Goal: Task Accomplishment & Management: Manage account settings

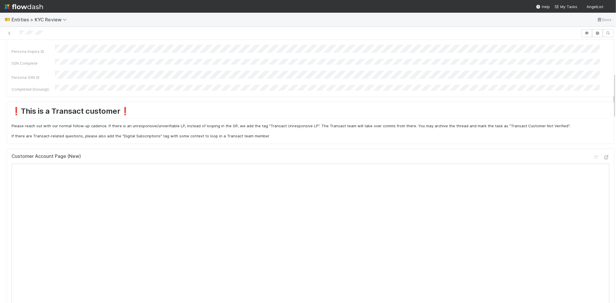
scroll to position [192, 0]
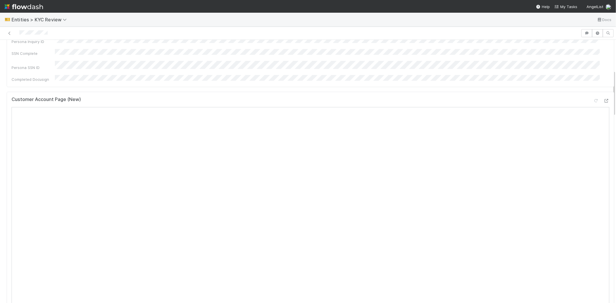
scroll to position [192, 0]
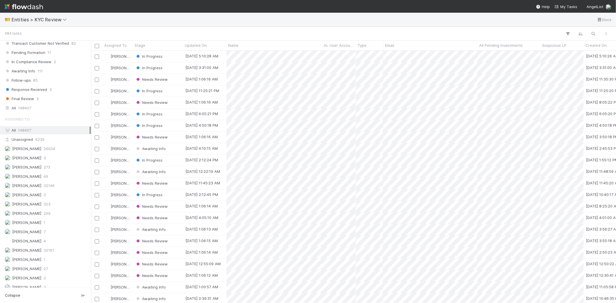
scroll to position [417, 0]
click at [49, 217] on div "Karen Jane Salcedo 299" at bounding box center [47, 213] width 85 height 7
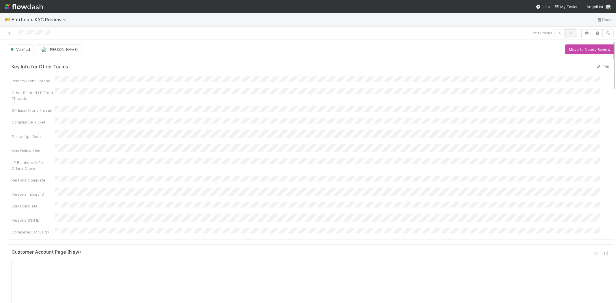
click at [568, 34] on icon "button" at bounding box center [571, 32] width 6 height 3
click at [568, 35] on icon "button" at bounding box center [571, 32] width 6 height 3
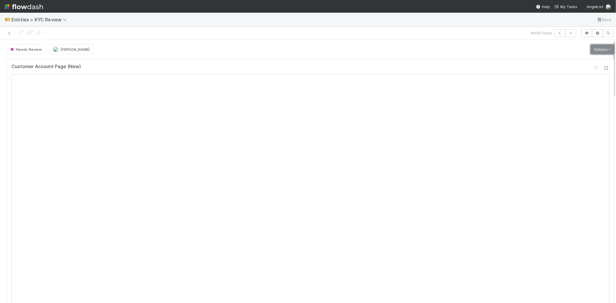
click at [591, 51] on link "Actions" at bounding box center [603, 49] width 24 height 10
click at [556, 102] on button "Select Template [New]" at bounding box center [583, 102] width 64 height 8
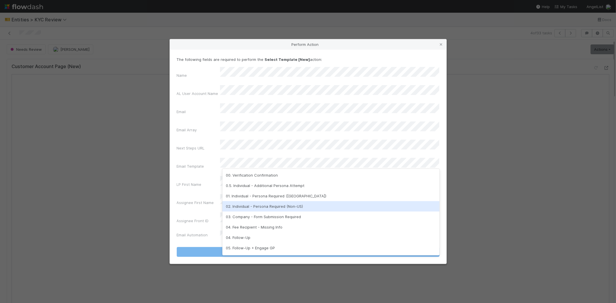
click at [262, 205] on div "02. Individual - Persona Required (Non-US)" at bounding box center [330, 206] width 217 height 10
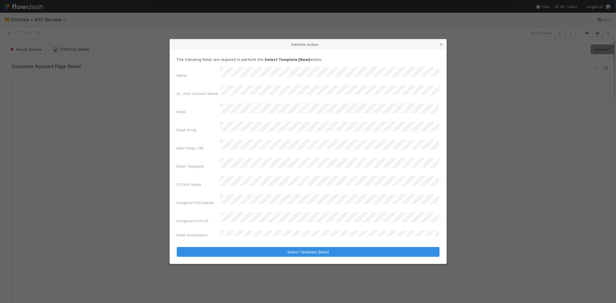
click at [194, 194] on div "Assignee First Name" at bounding box center [308, 201] width 263 height 14
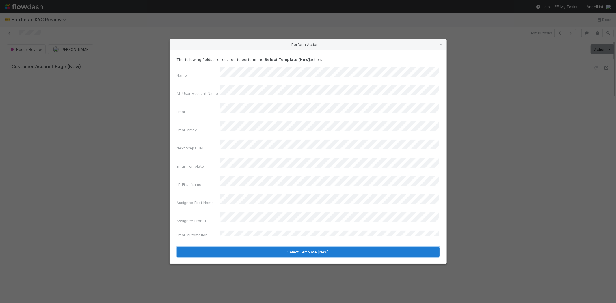
click at [228, 247] on button "Select Template [New]" at bounding box center [308, 252] width 263 height 10
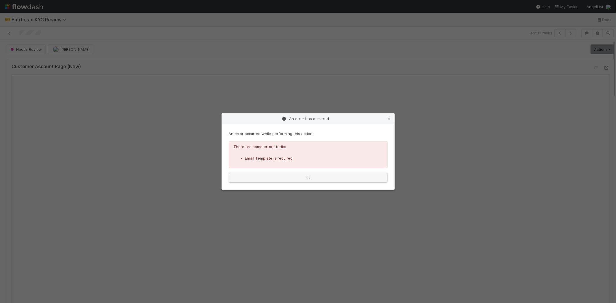
click at [326, 175] on button "Ok" at bounding box center [308, 178] width 159 height 10
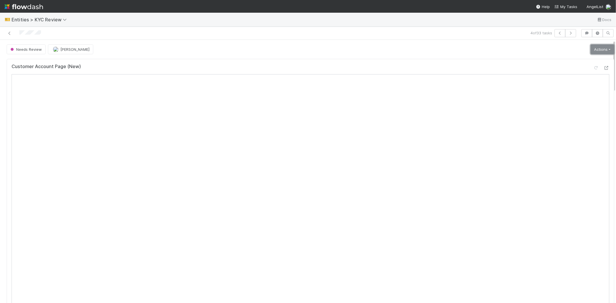
click at [591, 44] on link "Actions" at bounding box center [603, 49] width 24 height 10
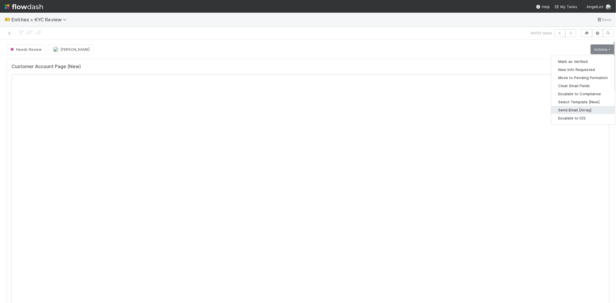
click at [567, 107] on button "Send Email [Array]" at bounding box center [583, 110] width 64 height 8
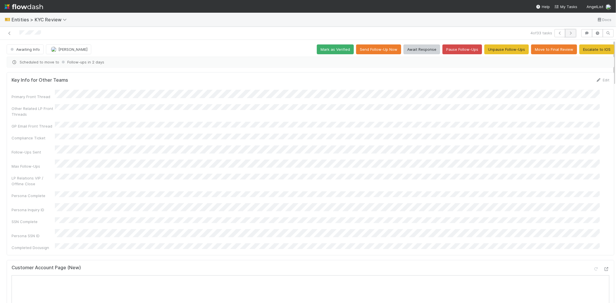
click at [568, 32] on icon "button" at bounding box center [571, 32] width 6 height 3
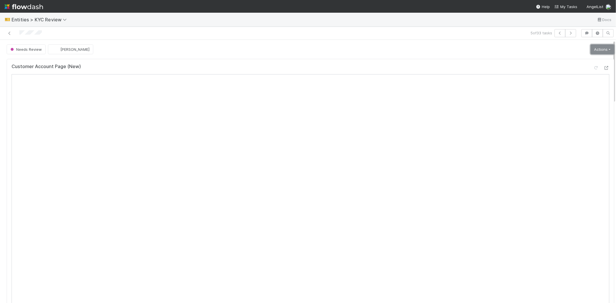
drag, startPoint x: 588, startPoint y: 47, endPoint x: 585, endPoint y: 57, distance: 9.6
click at [591, 47] on link "Actions" at bounding box center [603, 49] width 24 height 10
click at [562, 103] on button "Select Template [New]" at bounding box center [583, 102] width 64 height 8
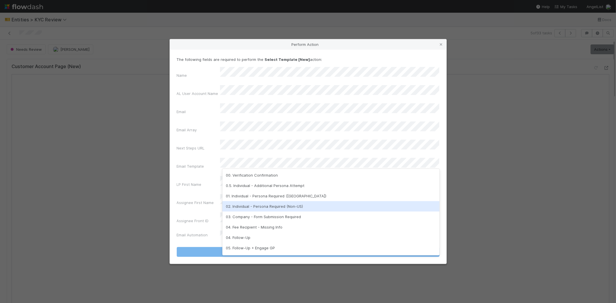
click at [251, 205] on div "02. Individual - Persona Required (Non-US)" at bounding box center [330, 206] width 217 height 10
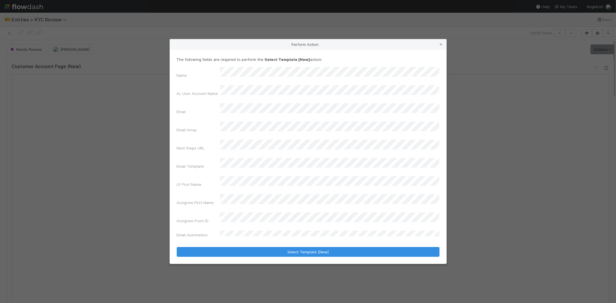
click at [196, 183] on div "Name AL User Account Name Email Email Array Next Steps URL Email Template LP Fi…" at bounding box center [308, 153] width 263 height 173
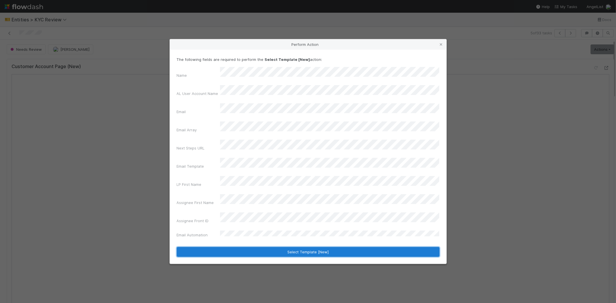
click at [221, 247] on button "Select Template [New]" at bounding box center [308, 252] width 263 height 10
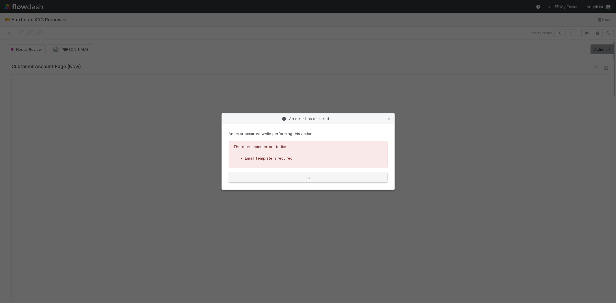
click at [292, 174] on button "Ok" at bounding box center [308, 178] width 159 height 10
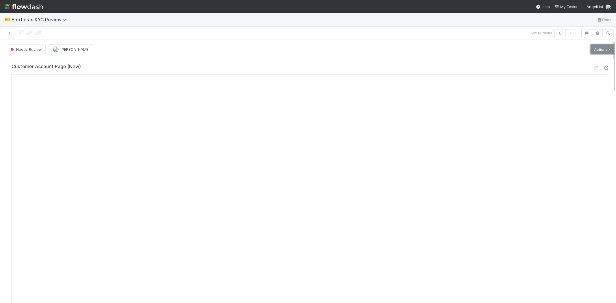
click at [591, 48] on link "Actions" at bounding box center [603, 49] width 24 height 10
click at [557, 101] on button "Select Template [New]" at bounding box center [583, 102] width 64 height 8
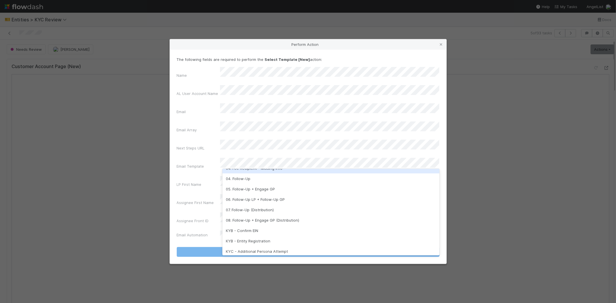
scroll to position [144, 0]
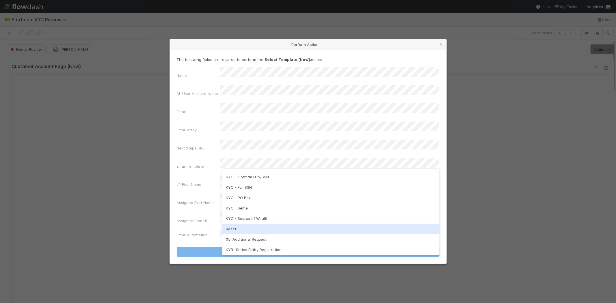
click at [248, 230] on div "Reset" at bounding box center [330, 229] width 217 height 10
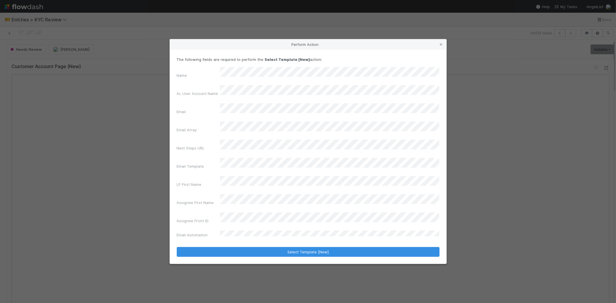
click at [206, 194] on div "Assignee First Name" at bounding box center [308, 201] width 263 height 14
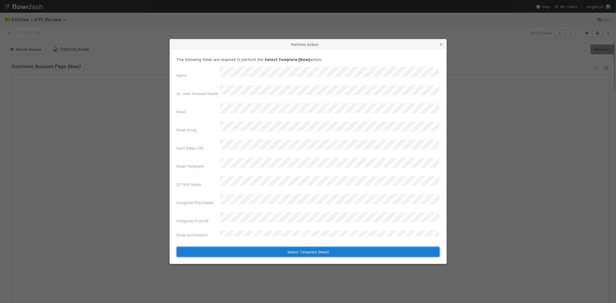
click at [218, 247] on button "Select Template [New]" at bounding box center [308, 252] width 263 height 10
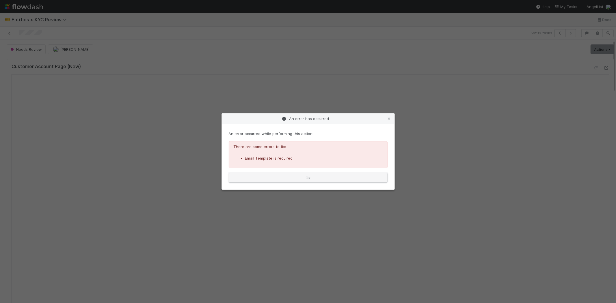
click at [318, 177] on button "Ok" at bounding box center [308, 178] width 159 height 10
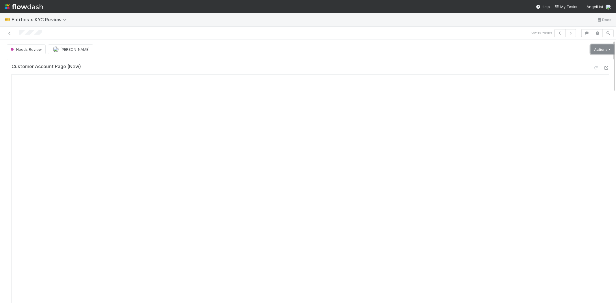
click at [591, 50] on link "Actions" at bounding box center [603, 49] width 24 height 10
click at [564, 100] on button "Select Template [New]" at bounding box center [583, 102] width 64 height 8
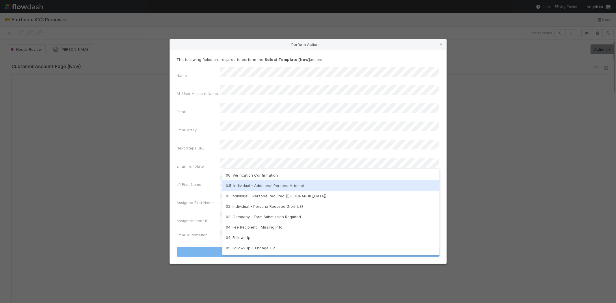
click at [244, 184] on div "0.5. Individual - Additional Persona Attempt" at bounding box center [330, 186] width 217 height 10
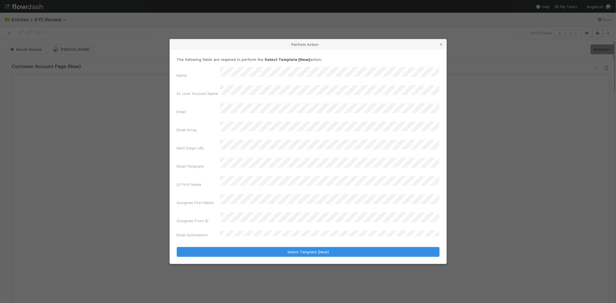
click at [200, 182] on label"] "LP First Name" at bounding box center [189, 185] width 25 height 6
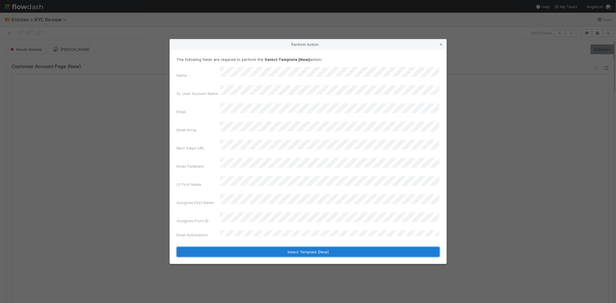
click at [206, 247] on button "Select Template [New]" at bounding box center [308, 252] width 263 height 10
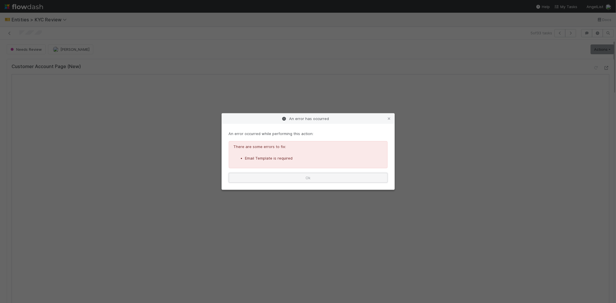
click at [269, 180] on button "Ok" at bounding box center [308, 178] width 159 height 10
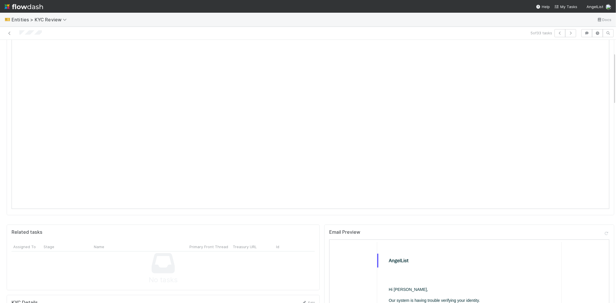
scroll to position [0, 0]
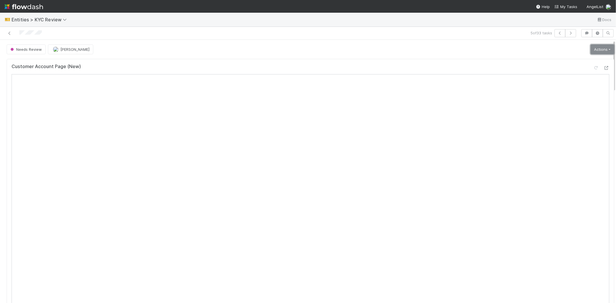
drag, startPoint x: 590, startPoint y: 51, endPoint x: 592, endPoint y: 64, distance: 13.5
click at [591, 51] on link "Actions" at bounding box center [603, 49] width 24 height 10
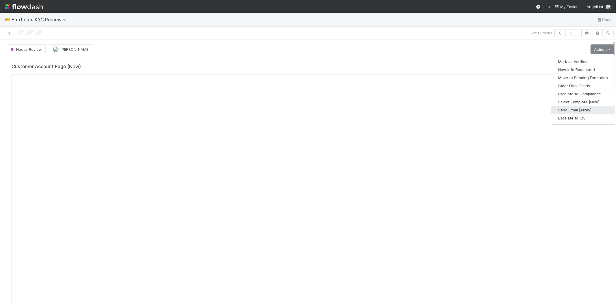
click at [568, 109] on button "Send Email [Array]" at bounding box center [583, 110] width 64 height 8
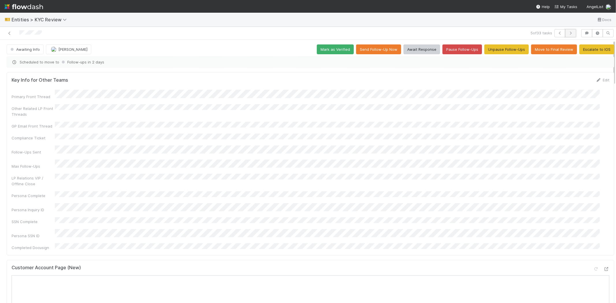
click at [570, 31] on button "button" at bounding box center [570, 33] width 11 height 8
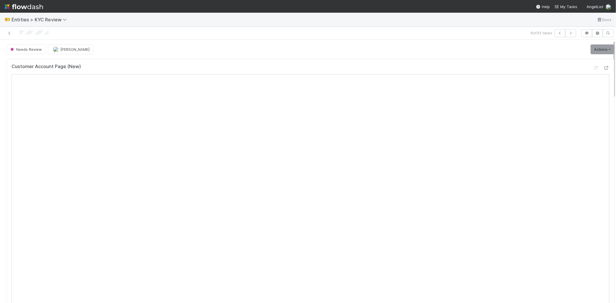
click at [591, 50] on link "Actions" at bounding box center [603, 49] width 24 height 10
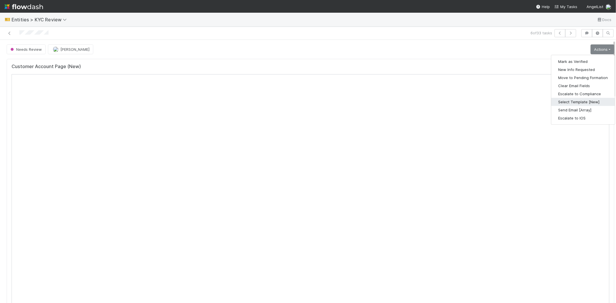
click at [568, 101] on button "Select Template [New]" at bounding box center [583, 102] width 64 height 8
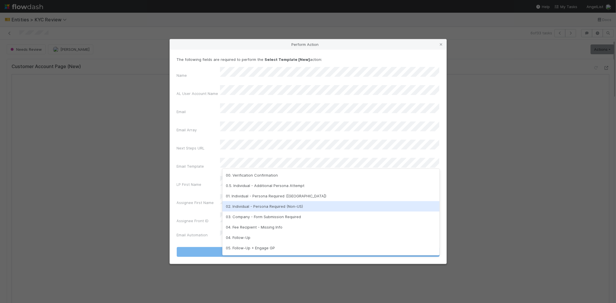
click at [257, 203] on div "02. Individual - Persona Required (Non-US)" at bounding box center [330, 206] width 217 height 10
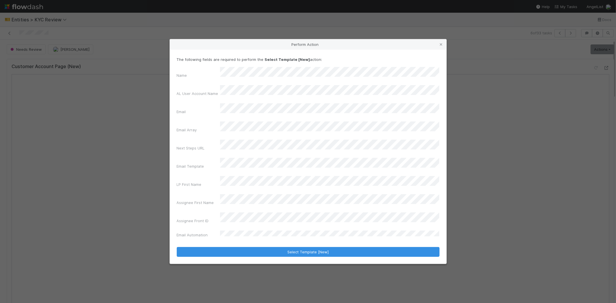
click at [188, 182] on label"] "LP First Name" at bounding box center [189, 185] width 25 height 6
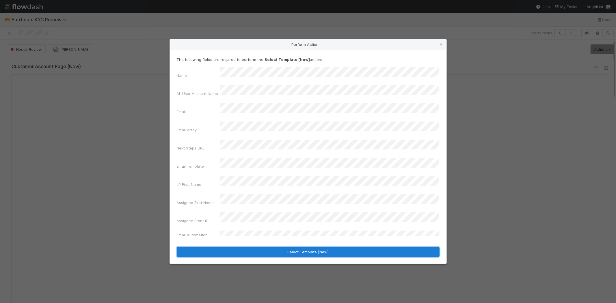
click at [220, 247] on button "Select Template [New]" at bounding box center [308, 252] width 263 height 10
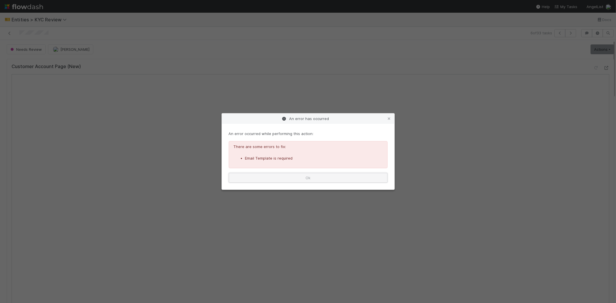
click at [310, 174] on button "Ok" at bounding box center [308, 178] width 159 height 10
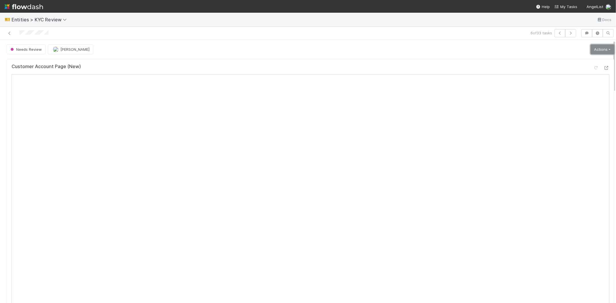
click at [598, 47] on link "Actions" at bounding box center [603, 49] width 24 height 10
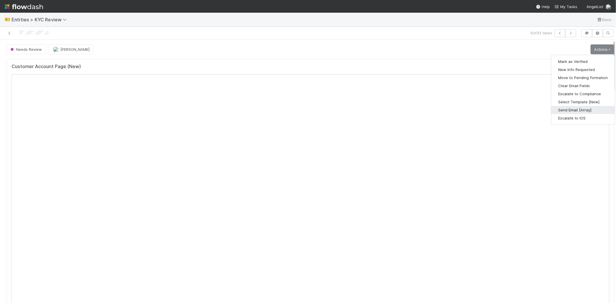
click at [556, 111] on button "Send Email [Array]" at bounding box center [583, 110] width 64 height 8
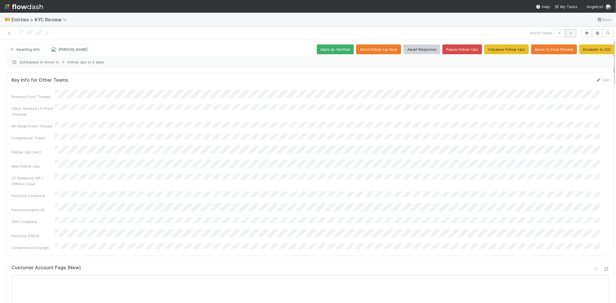
click at [568, 32] on icon "button" at bounding box center [571, 32] width 6 height 3
click at [9, 33] on icon at bounding box center [10, 33] width 6 height 4
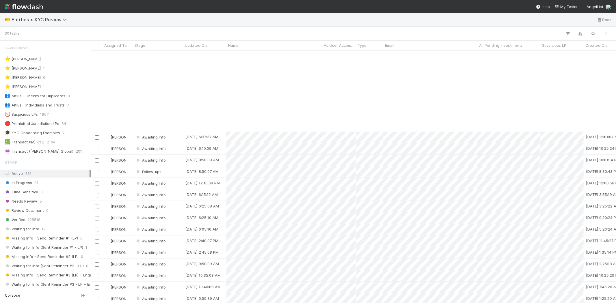
scroll to position [99, 0]
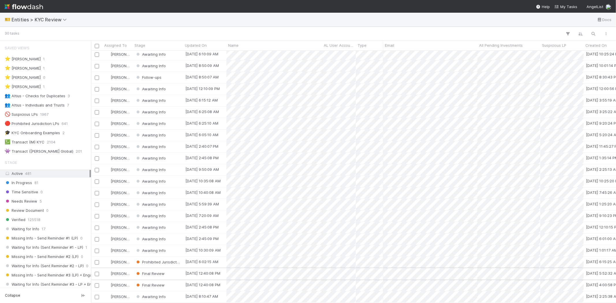
click at [172, 270] on div "Final Review" at bounding box center [158, 273] width 50 height 11
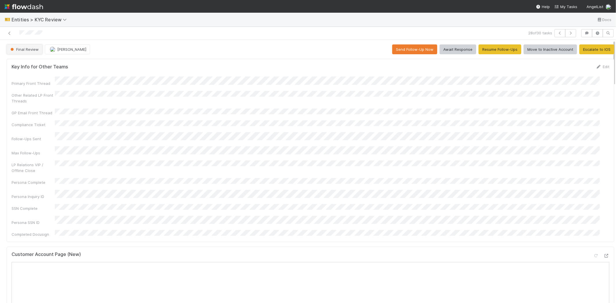
click at [31, 48] on span "Final Review" at bounding box center [23, 49] width 29 height 5
click at [30, 81] on span "Inactive Account" at bounding box center [26, 80] width 37 height 5
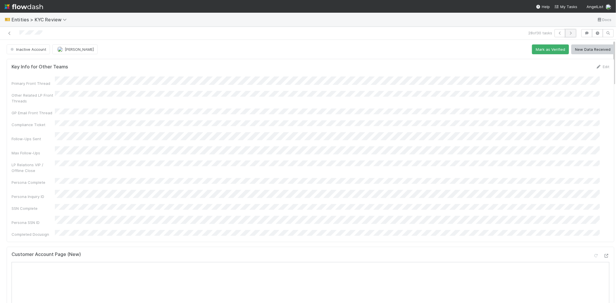
click at [568, 34] on icon "button" at bounding box center [571, 32] width 6 height 3
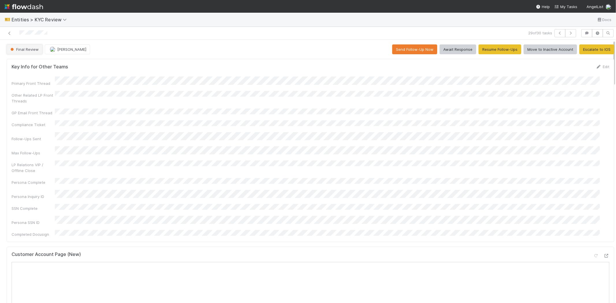
click at [21, 47] on button "Final Review" at bounding box center [25, 49] width 36 height 10
click at [31, 82] on span "Inactive Account" at bounding box center [26, 80] width 37 height 5
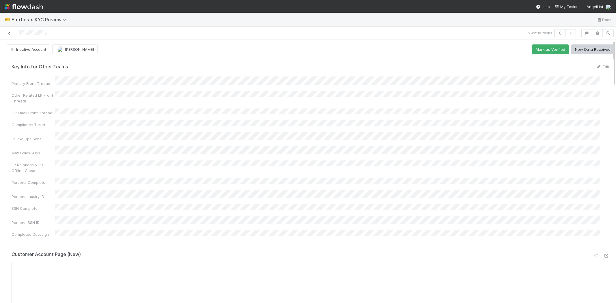
click at [10, 33] on icon at bounding box center [10, 33] width 6 height 4
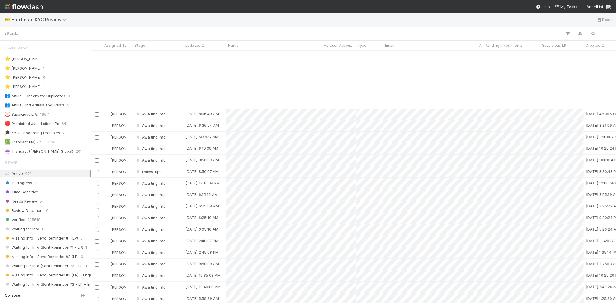
scroll to position [76, 0]
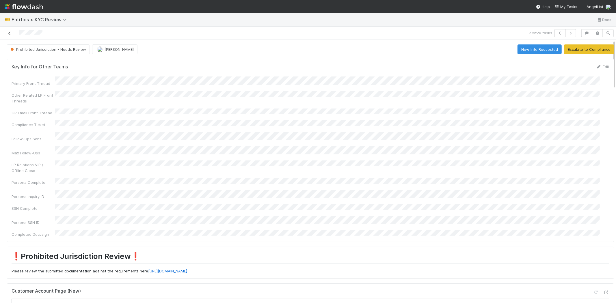
click at [12, 33] on icon at bounding box center [10, 33] width 6 height 4
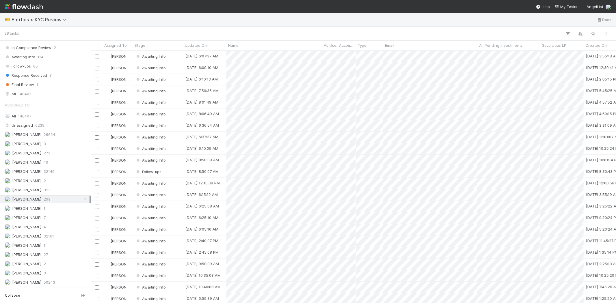
scroll to position [435, 0]
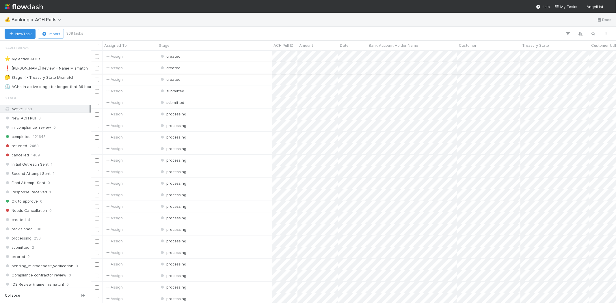
scroll to position [248, 520]
click at [50, 18] on span "Banking > ACH Pulls" at bounding box center [38, 20] width 53 height 6
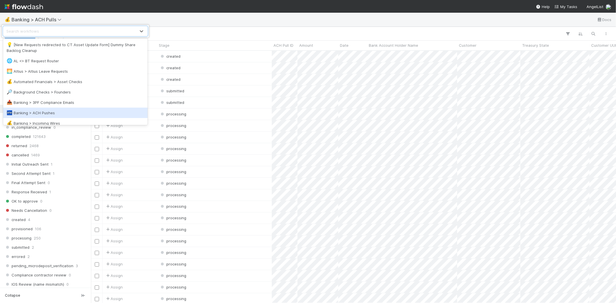
click at [61, 111] on div "🏧 Banking > ACH Pushes" at bounding box center [75, 113] width 137 height 6
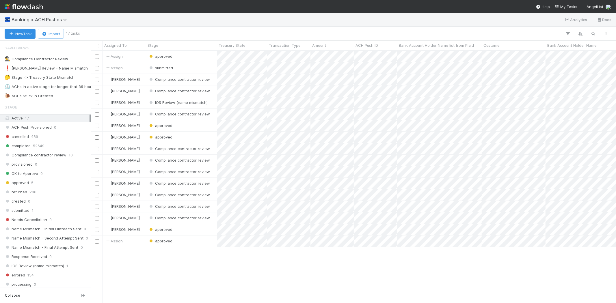
scroll to position [248, 520]
click at [63, 69] on div "❗ Karen Review - Name Mismatch" at bounding box center [46, 68] width 83 height 7
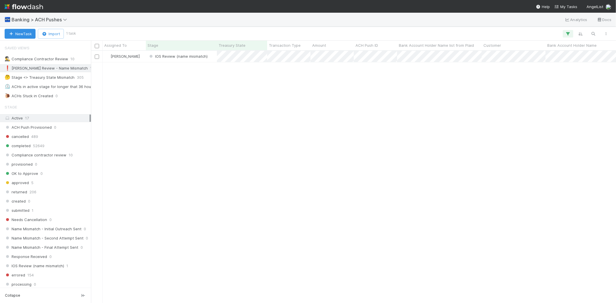
scroll to position [248, 520]
click at [209, 59] on div "IOS Review (name mismatch)" at bounding box center [181, 56] width 71 height 11
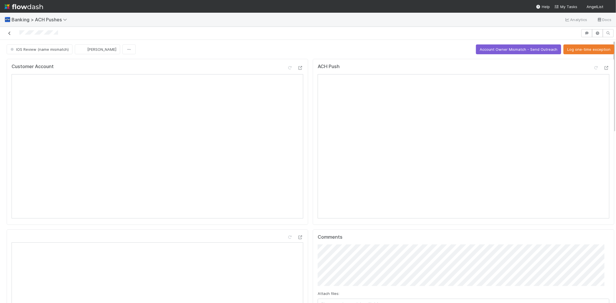
click at [11, 32] on icon at bounding box center [10, 33] width 6 height 4
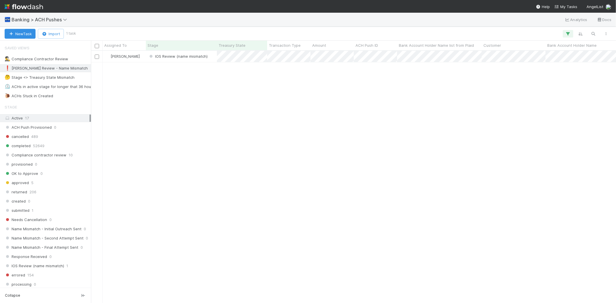
scroll to position [248, 520]
click at [211, 55] on div "IOS Review (name mismatch)" at bounding box center [181, 56] width 71 height 11
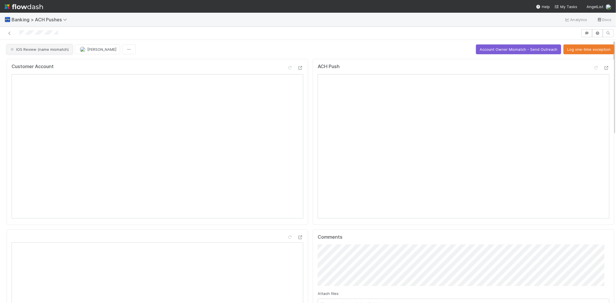
click at [50, 51] on span "IOS Review (name mismatch)" at bounding box center [39, 49] width 60 height 5
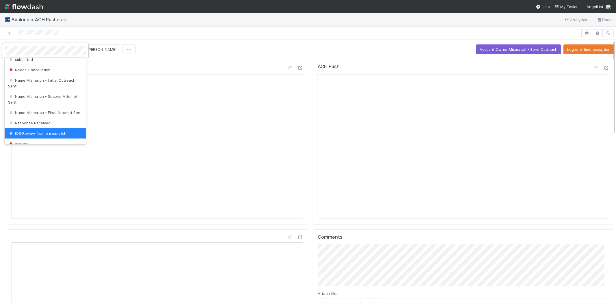
scroll to position [130, 0]
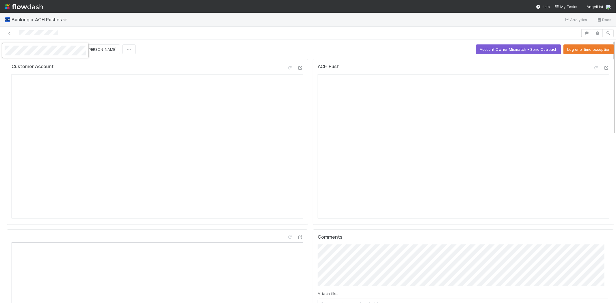
click at [178, 55] on div at bounding box center [308, 151] width 616 height 303
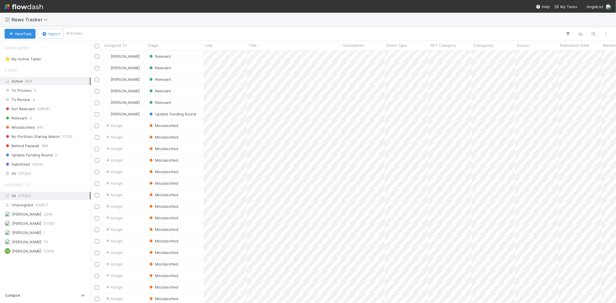
scroll to position [248, 520]
click at [37, 119] on div "Relevant 5" at bounding box center [47, 118] width 85 height 7
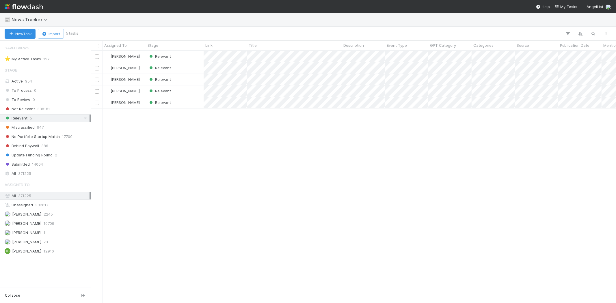
scroll to position [248, 520]
click at [225, 159] on div "[PERSON_NAME] Relevant [PERSON_NAME] Relevant [PERSON_NAME] Relevant [PERSON_NA…" at bounding box center [353, 177] width 525 height 252
click at [40, 224] on span "[PERSON_NAME]" at bounding box center [26, 223] width 29 height 5
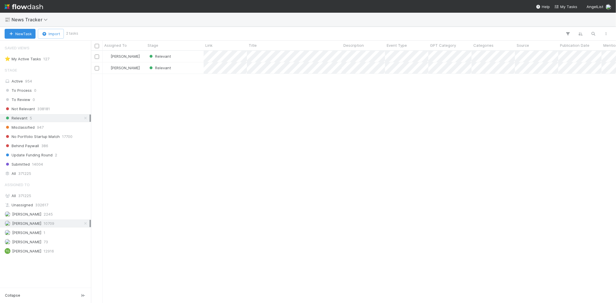
scroll to position [248, 520]
click at [176, 57] on div "Relevant" at bounding box center [175, 56] width 58 height 11
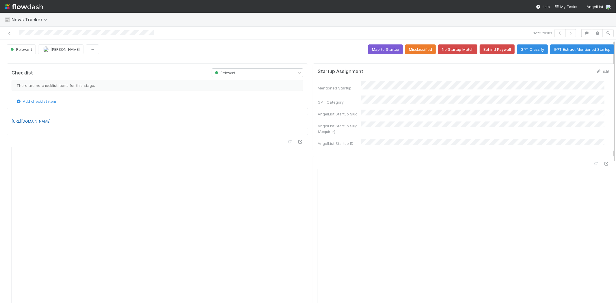
click at [51, 120] on link "https://techcrunch.com/2025/08/12/stubhub-is-once-again-working-on-its-ipo-that…" at bounding box center [31, 121] width 39 height 5
click at [596, 73] on link "Edit" at bounding box center [603, 71] width 14 height 5
click at [570, 73] on button "Save" at bounding box center [578, 73] width 16 height 10
click at [374, 47] on button "Map to Startup" at bounding box center [385, 49] width 35 height 10
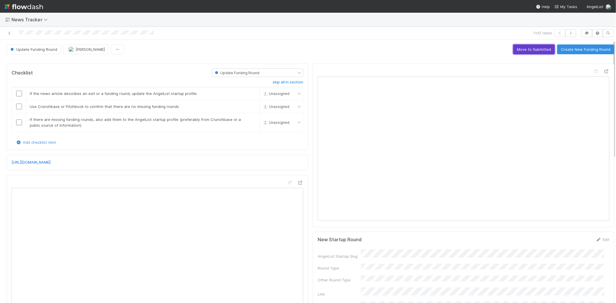
click at [521, 47] on button "Move to Submitted" at bounding box center [534, 49] width 42 height 10
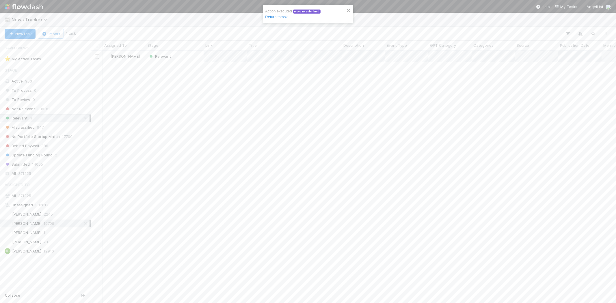
scroll to position [248, 520]
click at [185, 54] on div "Relevant" at bounding box center [175, 56] width 58 height 11
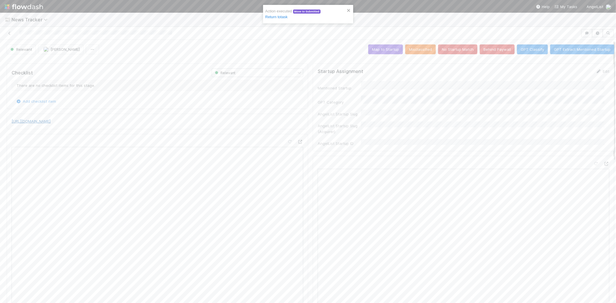
click at [51, 120] on link "https://techcrunch.com/2025/08/13/neologic-wants-to-build-more-energy-efficient…" at bounding box center [31, 121] width 39 height 5
click at [452, 47] on button "No Startup Match" at bounding box center [457, 49] width 39 height 10
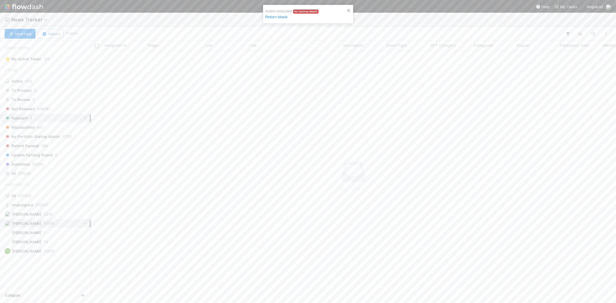
scroll to position [5, 5]
click at [217, 134] on div at bounding box center [628, 175] width 1074 height 248
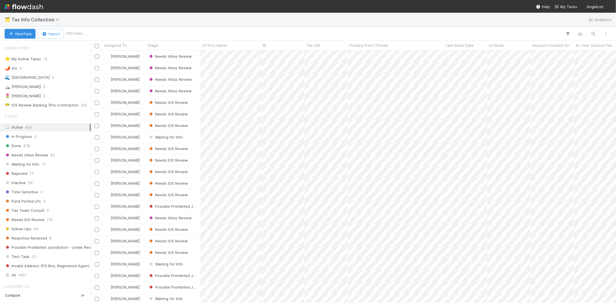
scroll to position [248, 520]
click at [21, 88] on div "🏔️ Karen" at bounding box center [23, 86] width 36 height 7
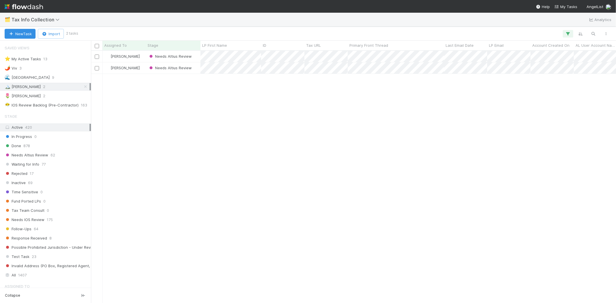
scroll to position [248, 520]
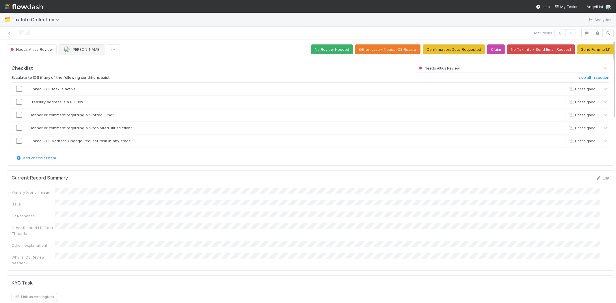
click at [79, 51] on span "[PERSON_NAME]" at bounding box center [85, 49] width 29 height 5
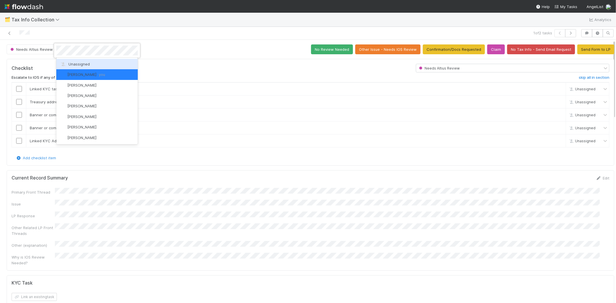
click at [80, 61] on div "Unassigned" at bounding box center [96, 64] width 81 height 10
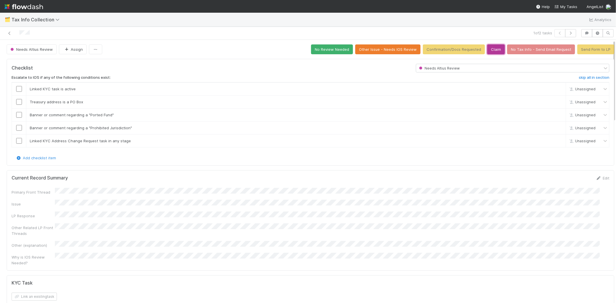
click at [488, 49] on button "Claim" at bounding box center [496, 49] width 18 height 10
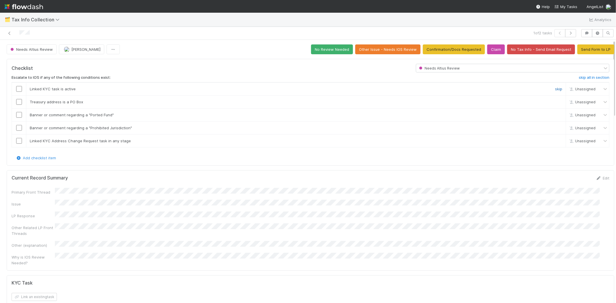
click at [555, 89] on link "skip" at bounding box center [558, 89] width 7 height 5
click at [555, 101] on link "skip" at bounding box center [558, 102] width 7 height 5
click at [555, 114] on link "skip" at bounding box center [558, 115] width 7 height 5
click at [555, 128] on link "skip" at bounding box center [558, 128] width 7 height 5
click at [555, 142] on link "skip" at bounding box center [558, 141] width 7 height 5
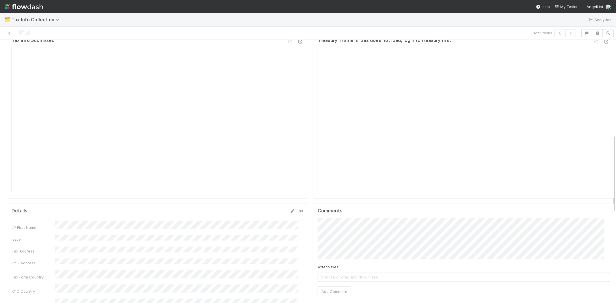
scroll to position [350, 0]
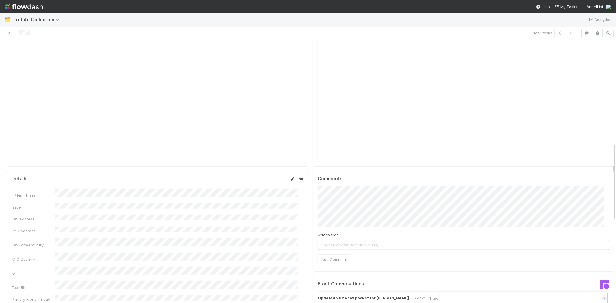
click at [296, 177] on link "Edit" at bounding box center [297, 179] width 14 height 5
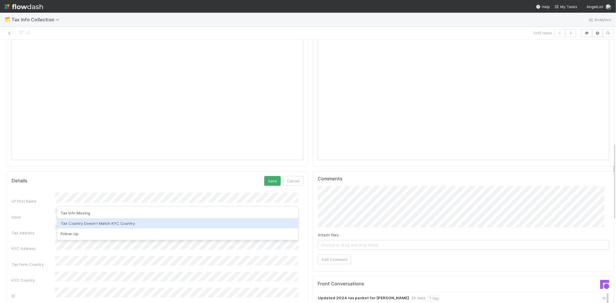
click at [102, 221] on div "Tax Country Doesn't Match KYC Country" at bounding box center [177, 223] width 241 height 10
click at [284, 176] on button "Cancel" at bounding box center [293, 181] width 20 height 10
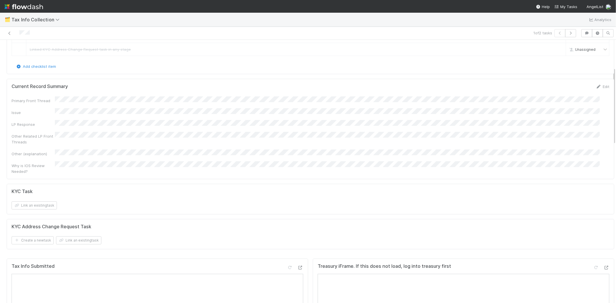
scroll to position [0, 0]
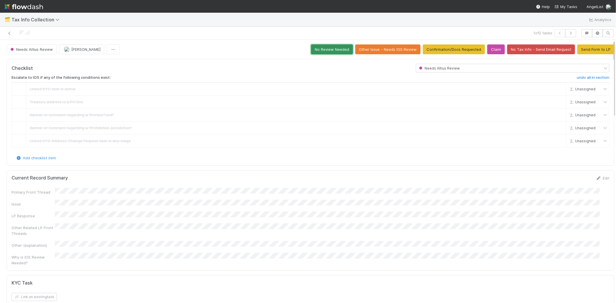
click at [321, 44] on button "No Review Needed" at bounding box center [332, 49] width 42 height 10
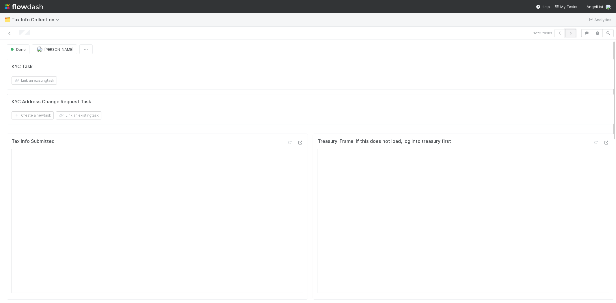
click at [568, 34] on icon "button" at bounding box center [571, 32] width 6 height 3
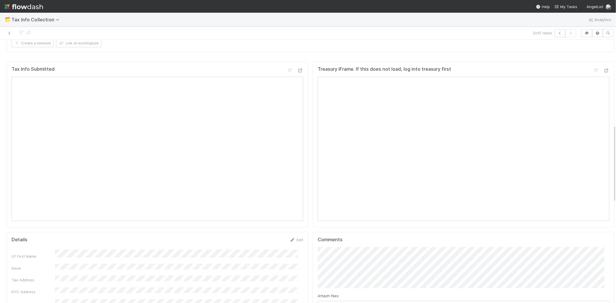
scroll to position [5, 0]
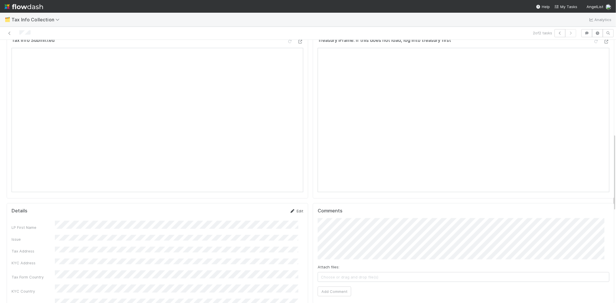
click at [292, 209] on link "Edit" at bounding box center [297, 211] width 14 height 5
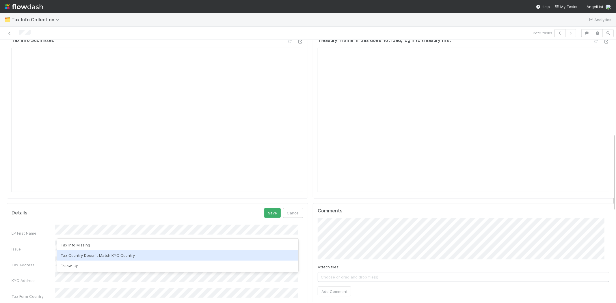
click at [84, 252] on div "Tax Country Doesn't Match KYC Country" at bounding box center [177, 255] width 241 height 10
click at [268, 208] on button "Save" at bounding box center [272, 213] width 16 height 10
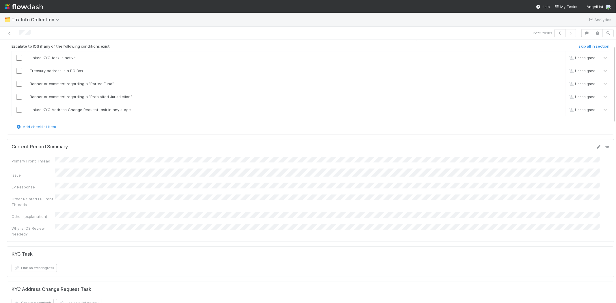
scroll to position [0, 0]
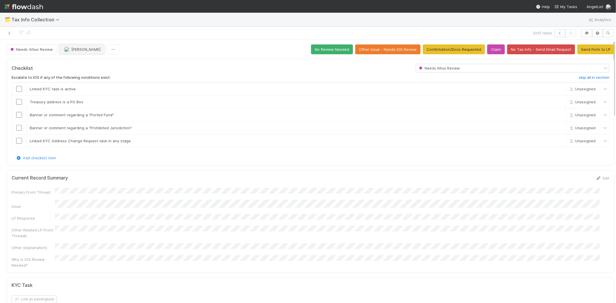
click at [80, 47] on span "[PERSON_NAME]" at bounding box center [85, 49] width 29 height 5
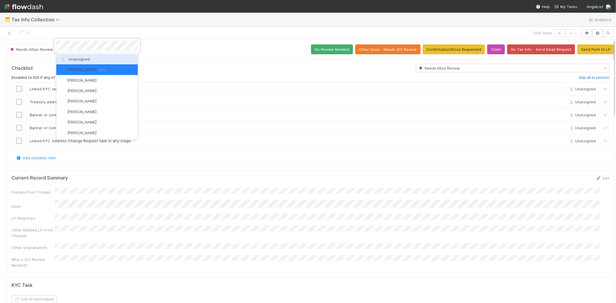
click at [77, 58] on span "Unassigned" at bounding box center [75, 59] width 30 height 5
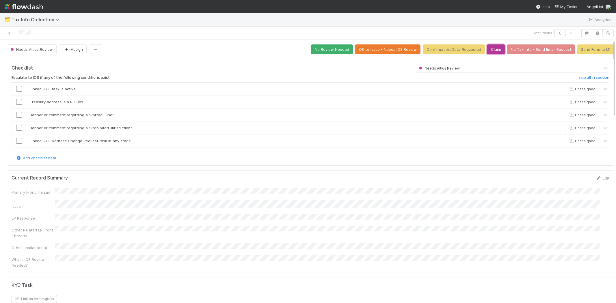
click at [487, 44] on button "Claim" at bounding box center [496, 49] width 18 height 10
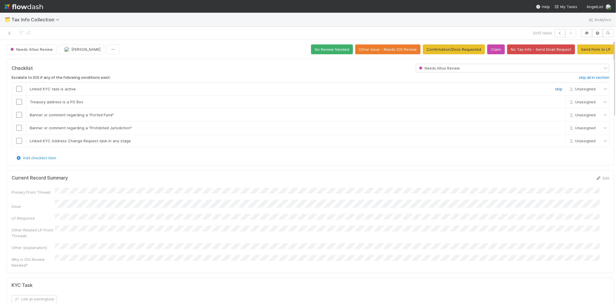
click at [555, 87] on link "skip" at bounding box center [558, 89] width 7 height 5
click at [555, 100] on link "skip" at bounding box center [558, 102] width 7 height 5
click at [555, 113] on link "skip" at bounding box center [558, 115] width 7 height 5
click at [555, 126] on link "skip" at bounding box center [558, 128] width 7 height 5
click at [555, 139] on link "skip" at bounding box center [558, 141] width 7 height 5
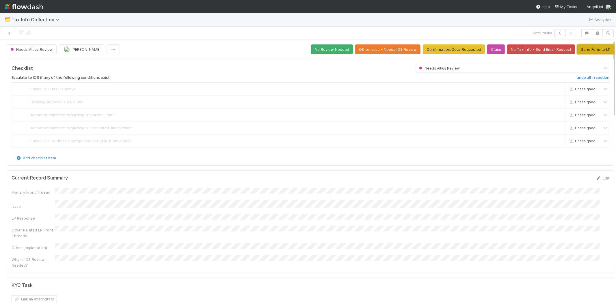
click at [590, 52] on button "Send Form to LP" at bounding box center [595, 49] width 37 height 10
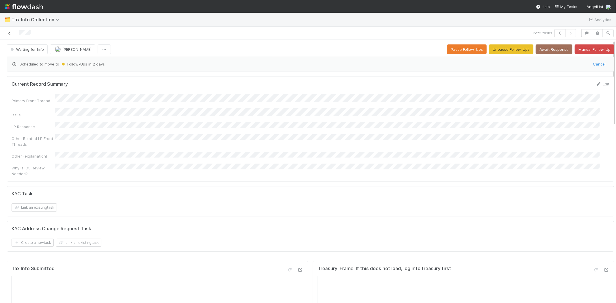
click at [8, 33] on icon at bounding box center [10, 33] width 6 height 4
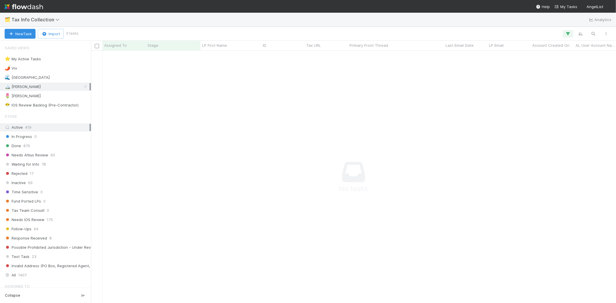
scroll to position [243, 515]
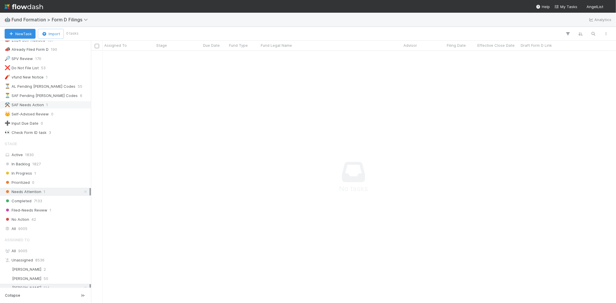
scroll to position [63, 0]
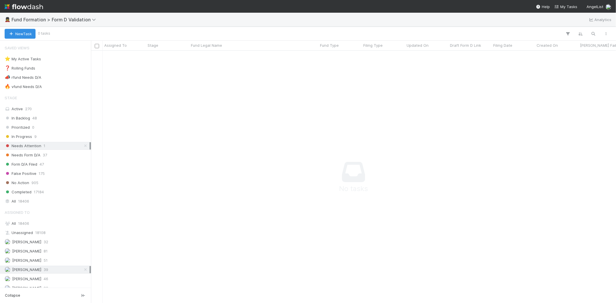
scroll to position [243, 515]
click at [32, 138] on div "In Progress 9" at bounding box center [47, 136] width 85 height 7
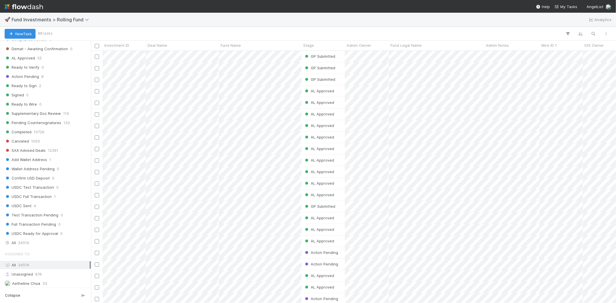
scroll to position [256, 0]
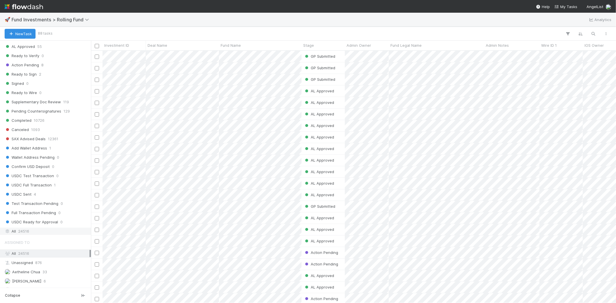
click at [20, 232] on span "24516" at bounding box center [23, 231] width 11 height 7
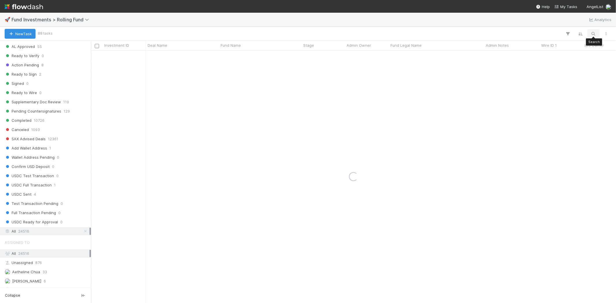
click at [591, 34] on icon "button" at bounding box center [594, 33] width 6 height 5
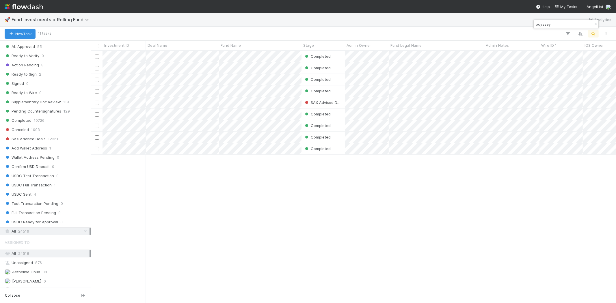
scroll to position [248, 520]
click at [561, 22] on input "odyssey" at bounding box center [564, 24] width 58 height 7
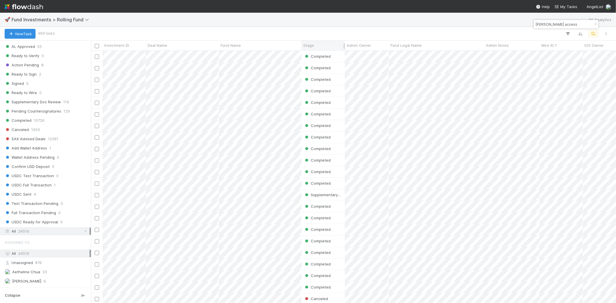
type input "austen access"
click at [313, 45] on span "Stage" at bounding box center [308, 45] width 11 height 6
click at [315, 53] on div "Sort First → Last" at bounding box center [337, 56] width 66 height 9
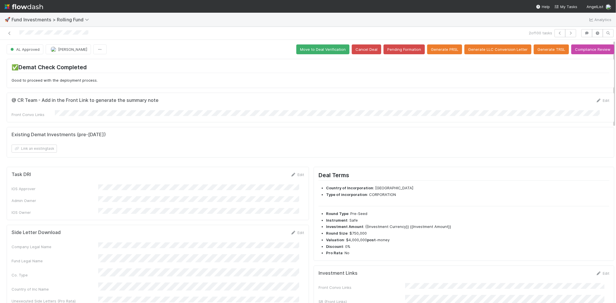
drag, startPoint x: 266, startPoint y: 146, endPoint x: 261, endPoint y: 140, distance: 7.6
click at [266, 146] on div "Link an existing task" at bounding box center [311, 149] width 598 height 8
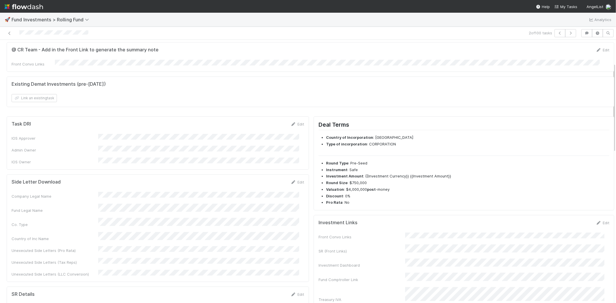
scroll to position [128, 0]
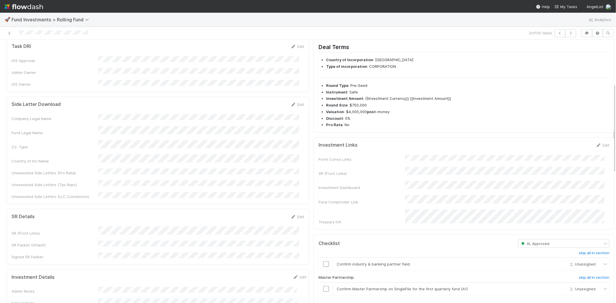
click at [152, 126] on div "Fund Legal Name" at bounding box center [158, 131] width 293 height 10
copy div
click at [10, 30] on link at bounding box center [10, 33] width 6 height 6
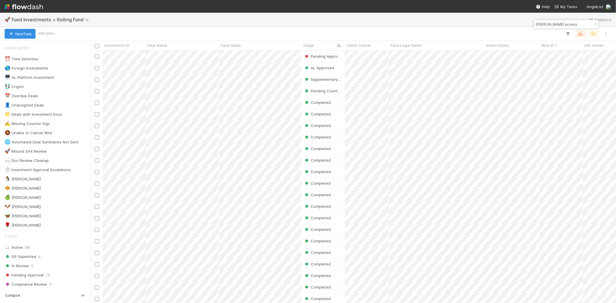
scroll to position [248, 520]
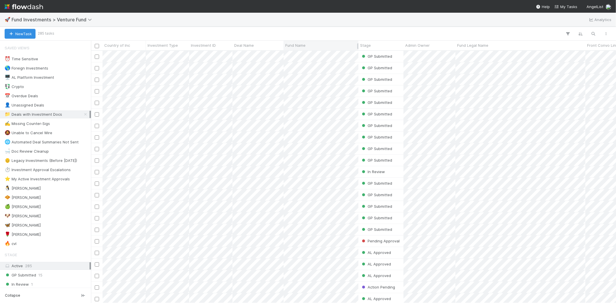
scroll to position [248, 520]
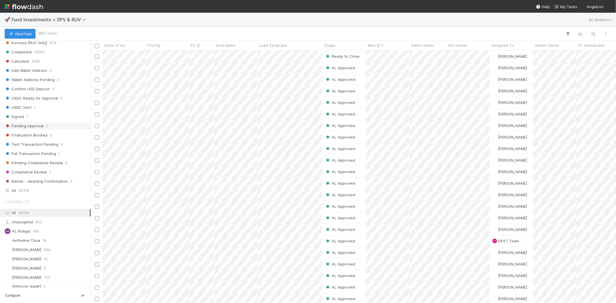
scroll to position [353, 0]
click at [25, 192] on span "18708" at bounding box center [23, 190] width 11 height 7
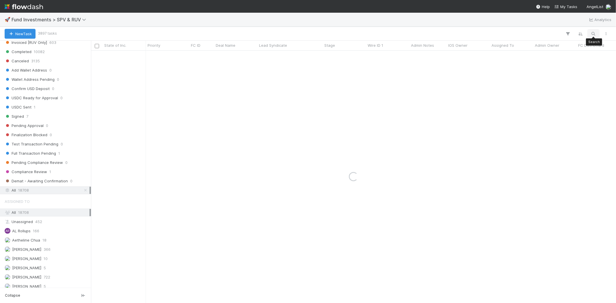
click at [591, 33] on icon "button" at bounding box center [594, 33] width 6 height 5
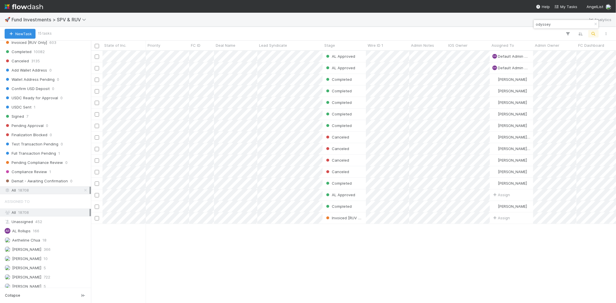
scroll to position [248, 520]
type input "odyssey"
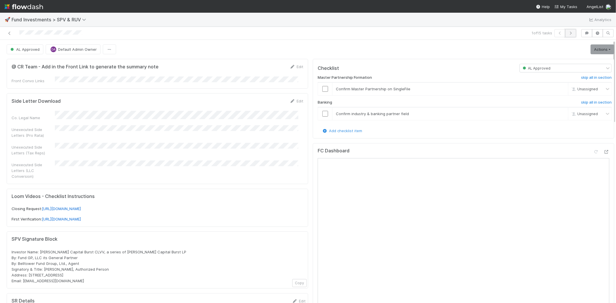
click at [568, 33] on icon "button" at bounding box center [571, 32] width 6 height 3
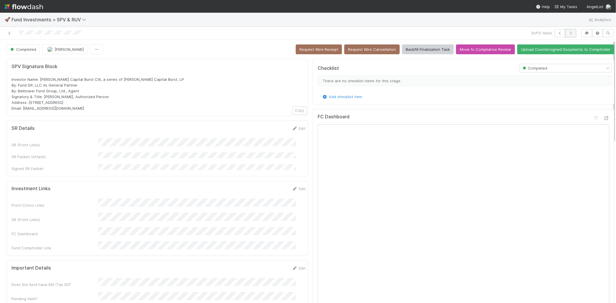
click at [565, 36] on button "button" at bounding box center [570, 33] width 11 height 8
click at [8, 32] on icon at bounding box center [10, 33] width 6 height 4
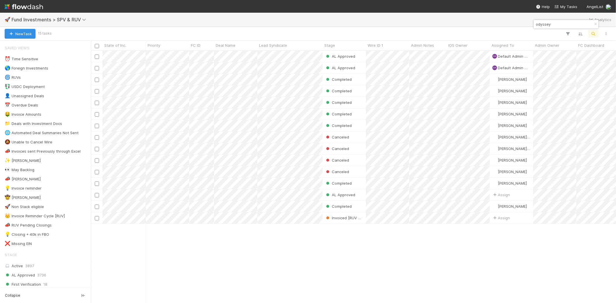
scroll to position [248, 520]
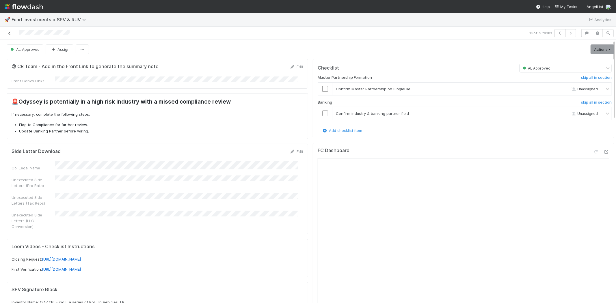
click at [8, 32] on icon at bounding box center [10, 33] width 6 height 4
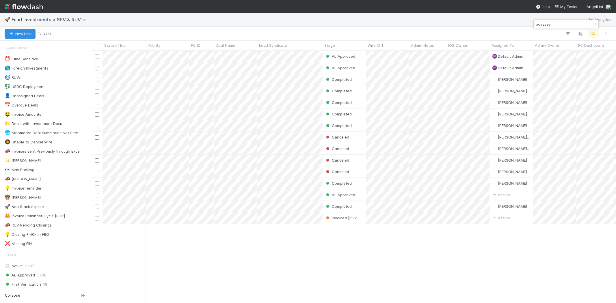
scroll to position [248, 520]
click at [552, 27] on input "odyssey" at bounding box center [564, 24] width 58 height 7
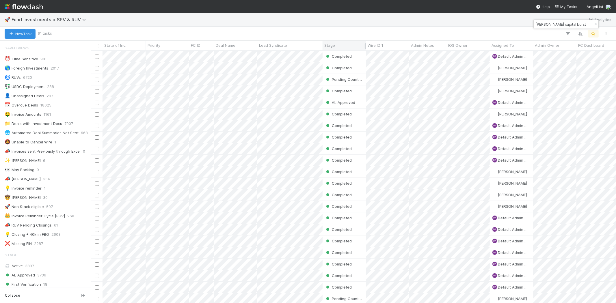
type input "[PERSON_NAME] capital burst"
click at [332, 47] on span "Stage" at bounding box center [329, 45] width 11 height 6
click at [334, 55] on icon at bounding box center [332, 57] width 6 height 4
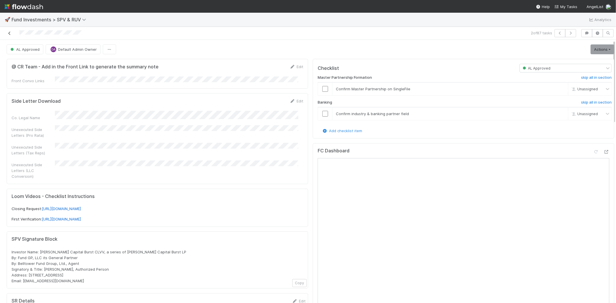
click at [10, 33] on icon at bounding box center [10, 33] width 6 height 4
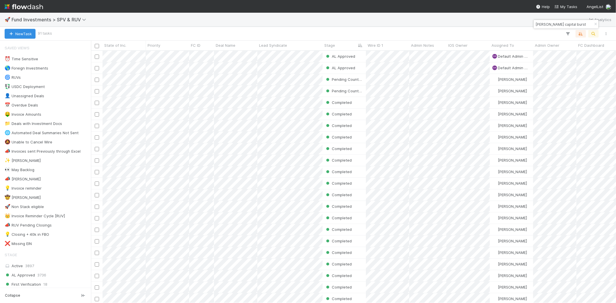
scroll to position [248, 520]
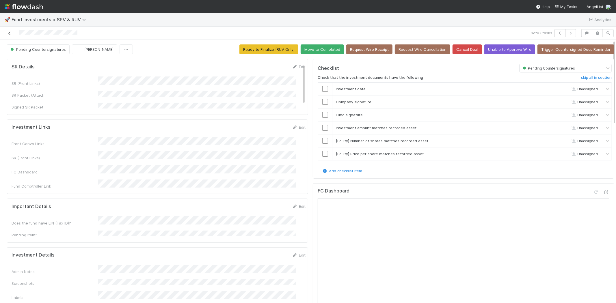
click at [10, 31] on link at bounding box center [10, 33] width 6 height 6
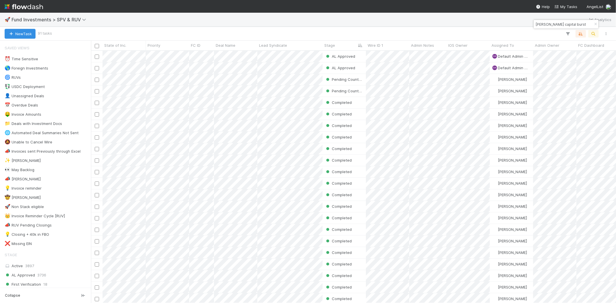
scroll to position [248, 520]
click at [559, 26] on input "[PERSON_NAME] capital burst" at bounding box center [564, 24] width 58 height 7
paste input "hy fund i, a series of hemisphere"
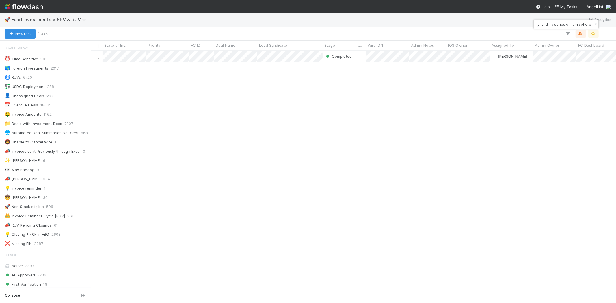
type input "hy fund i, a series of hemisphere"
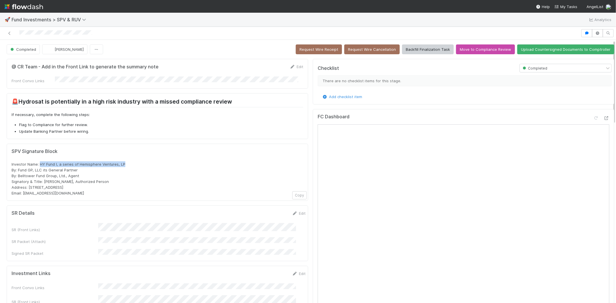
drag, startPoint x: 40, startPoint y: 163, endPoint x: 129, endPoint y: 163, distance: 88.4
click at [129, 163] on div "Investor Name: HY Fund I, a series of Hemisphere Ventures, LP By: Fund GP, LLC …" at bounding box center [158, 178] width 292 height 35
copy span "HY Fund I, a series of Hemisphere Ventures, LP"
click at [8, 33] on icon at bounding box center [10, 33] width 6 height 4
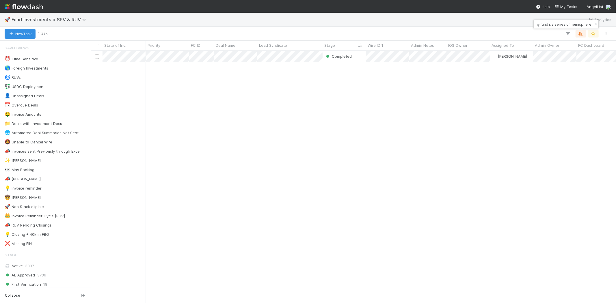
scroll to position [248, 520]
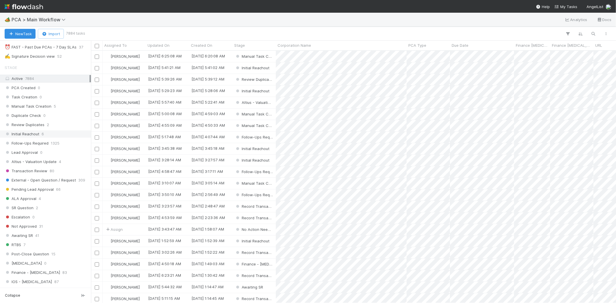
scroll to position [224, 0]
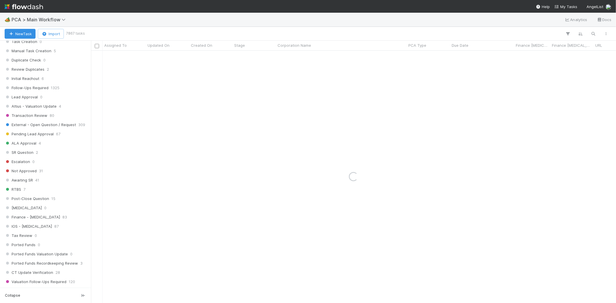
scroll to position [513, 0]
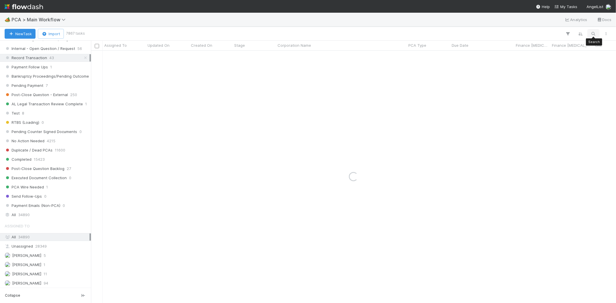
click at [593, 34] on icon "button" at bounding box center [594, 33] width 6 height 5
type input "hy fund i, a series of hemisphere"
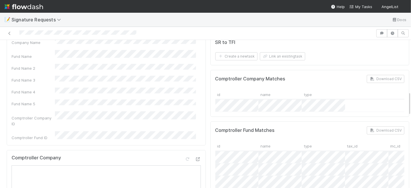
scroll to position [256, 0]
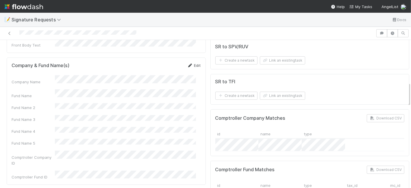
click at [192, 63] on link "Edit" at bounding box center [194, 65] width 14 height 5
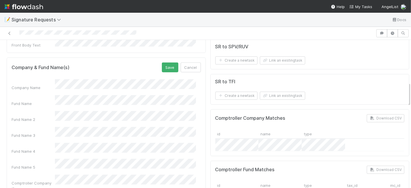
click at [45, 95] on div "Fund Name" at bounding box center [106, 100] width 189 height 11
click at [167, 62] on button "Save" at bounding box center [170, 67] width 16 height 10
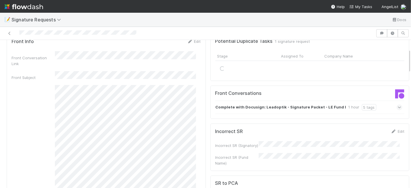
scroll to position [0, 0]
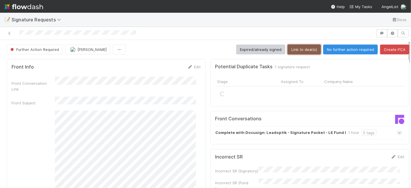
click at [293, 48] on button "Link to deal(s)" at bounding box center [303, 49] width 33 height 10
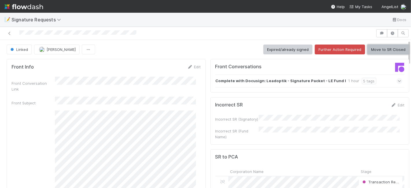
click at [386, 46] on button "Move to SR Closed" at bounding box center [388, 49] width 42 height 10
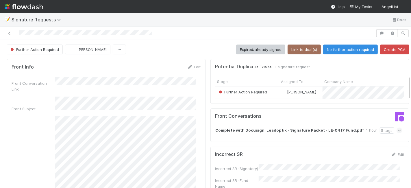
scroll to position [256, 0]
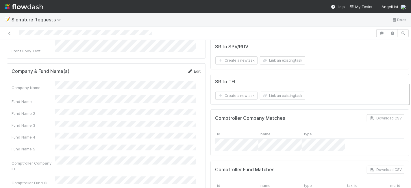
click at [188, 69] on link "Edit" at bounding box center [194, 71] width 14 height 5
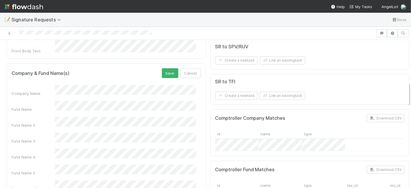
click at [47, 87] on div "Company Name Fund Name Fund Name 2 Fund Name 3 Fund Name 4 Fund Name 5 Comptrol…" at bounding box center [106, 149] width 189 height 128
click at [162, 68] on button "Save" at bounding box center [170, 73] width 16 height 10
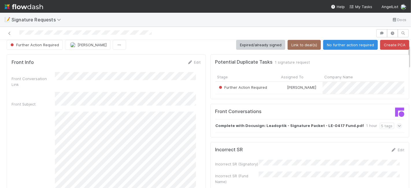
scroll to position [0, 0]
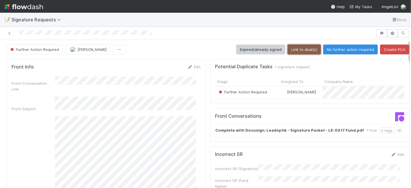
click at [293, 45] on button "Link to deal(s)" at bounding box center [303, 49] width 33 height 10
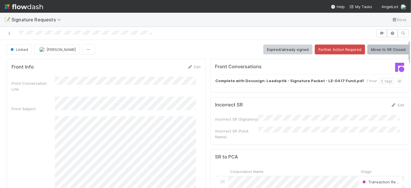
click at [376, 45] on button "Move to SR Closed" at bounding box center [388, 49] width 42 height 10
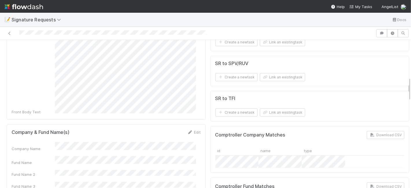
scroll to position [256, 0]
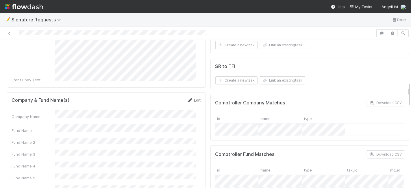
click at [188, 98] on link "Edit" at bounding box center [194, 100] width 14 height 5
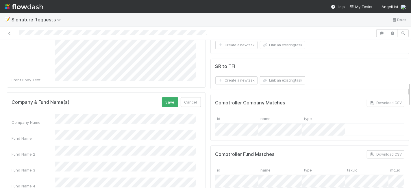
drag, startPoint x: 111, startPoint y: 117, endPoint x: 70, endPoint y: 116, distance: 41.3
click at [66, 115] on div "Company Name Fund Name Fund Name 2 Fund Name 3 Fund Name 4 Fund Name 5 Comptrol…" at bounding box center [106, 178] width 189 height 128
click at [52, 130] on div "Fund Name" at bounding box center [106, 135] width 189 height 11
click at [164, 97] on button "Save" at bounding box center [170, 102] width 16 height 10
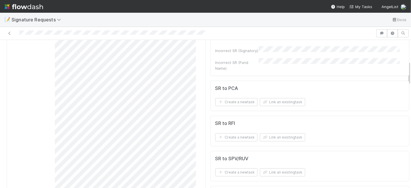
scroll to position [0, 0]
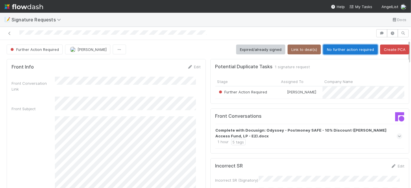
click at [343, 47] on button "No further action required" at bounding box center [350, 49] width 55 height 10
click at [339, 48] on button "No further action required" at bounding box center [350, 49] width 55 height 10
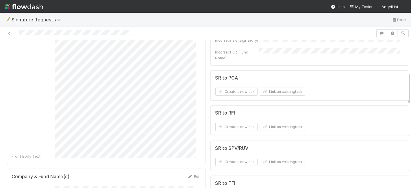
scroll to position [224, 0]
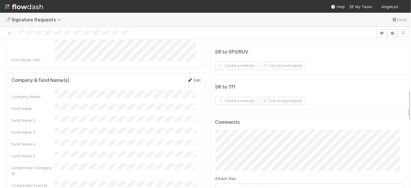
click at [193, 78] on link "Edit" at bounding box center [194, 80] width 14 height 5
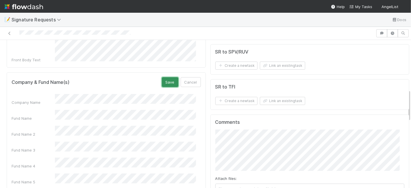
click at [162, 77] on button "Save" at bounding box center [170, 82] width 16 height 10
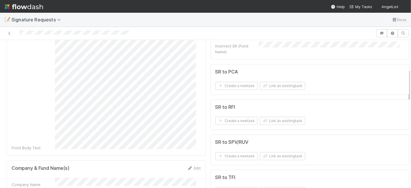
scroll to position [128, 0]
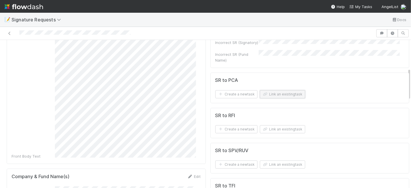
click at [272, 90] on button "Link an existing task" at bounding box center [282, 94] width 45 height 8
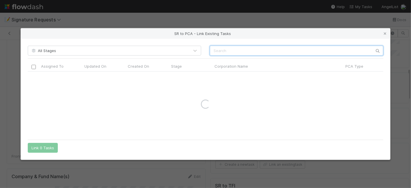
click at [228, 51] on input "text" at bounding box center [296, 51] width 173 height 10
paste input "Hydrosat Inc."
drag, startPoint x: 231, startPoint y: 50, endPoint x: 254, endPoint y: 57, distance: 24.4
click at [254, 57] on div "All Stages Hydrosat Inc. Assigned To Updated On Created On Stage Corporation Na…" at bounding box center [205, 99] width 369 height 121
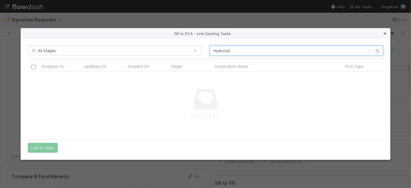
type input "Hydrosat"
click at [384, 33] on icon at bounding box center [385, 34] width 6 height 4
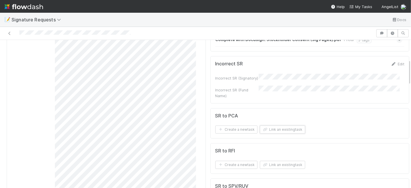
scroll to position [32, 0]
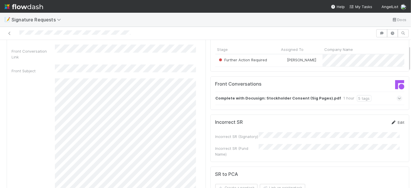
click at [391, 124] on link "Edit" at bounding box center [398, 122] width 14 height 5
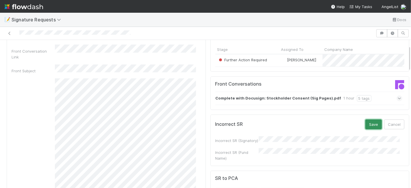
click at [368, 126] on button "Save" at bounding box center [373, 124] width 16 height 10
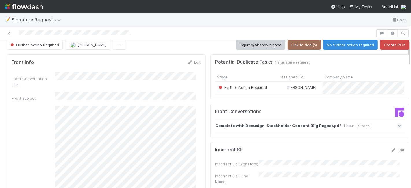
scroll to position [0, 0]
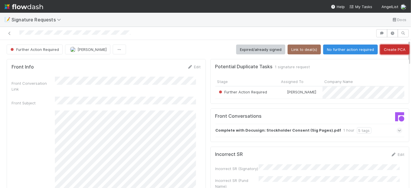
click at [382, 50] on button "Create PCA" at bounding box center [394, 49] width 29 height 10
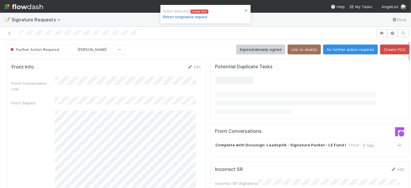
click at [193, 16] on link "Return to signature request" at bounding box center [185, 17] width 44 height 4
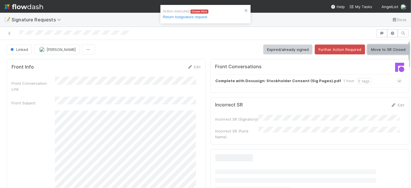
click at [380, 48] on button "Move to SR Closed" at bounding box center [388, 49] width 42 height 10
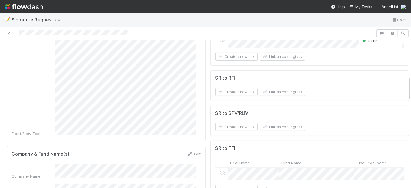
scroll to position [224, 0]
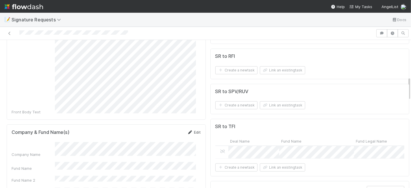
click at [189, 130] on link "Edit" at bounding box center [194, 132] width 14 height 5
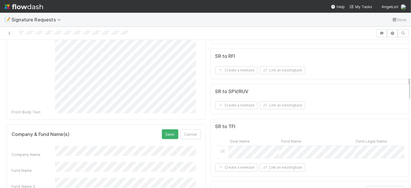
click at [29, 162] on div "Fund Name" at bounding box center [106, 167] width 189 height 11
click at [183, 129] on button "Cancel" at bounding box center [191, 134] width 20 height 10
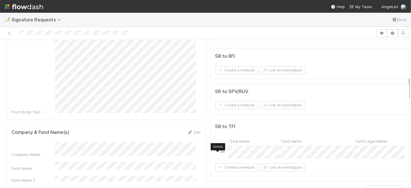
click at [220, 153] on icon at bounding box center [223, 151] width 6 height 4
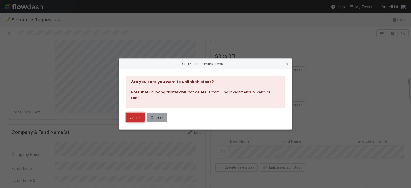
click at [133, 114] on button "Unlink" at bounding box center [135, 117] width 18 height 10
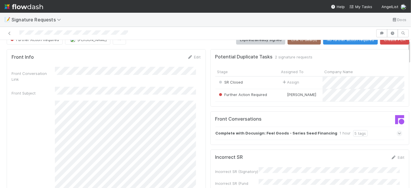
scroll to position [0, 0]
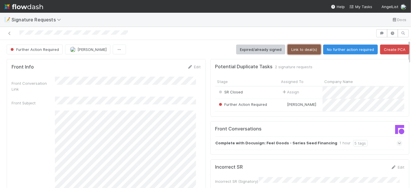
click at [297, 48] on button "Link to deal(s)" at bounding box center [303, 49] width 33 height 10
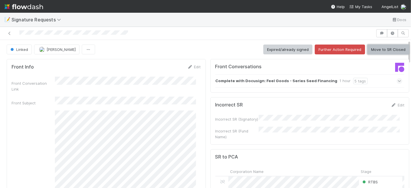
click at [379, 50] on button "Move to SR Closed" at bounding box center [388, 49] width 42 height 10
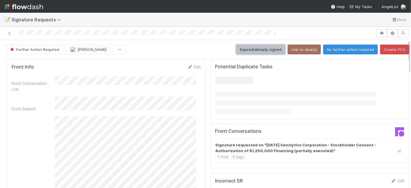
click at [245, 49] on button "Expired/already signed" at bounding box center [260, 49] width 49 height 10
click at [254, 47] on button "Expired/already signed" at bounding box center [260, 49] width 49 height 10
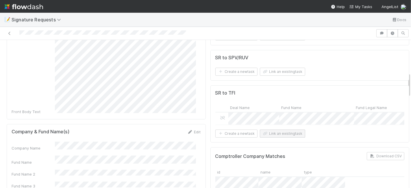
scroll to position [192, 0]
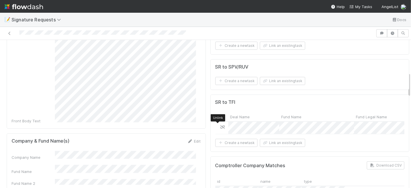
click at [220, 125] on icon at bounding box center [223, 127] width 6 height 4
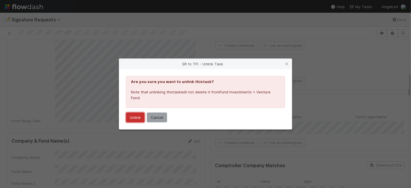
click at [137, 116] on button "Unlink" at bounding box center [135, 117] width 18 height 10
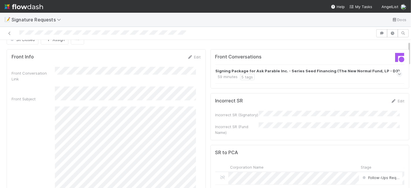
scroll to position [0, 0]
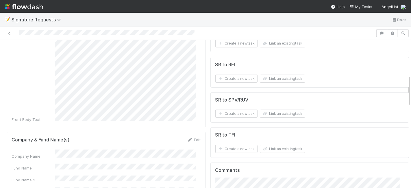
scroll to position [160, 0]
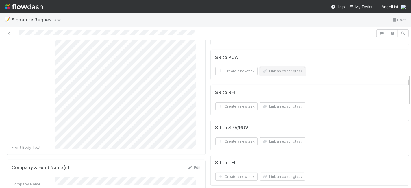
click at [279, 75] on button "Link an existing task" at bounding box center [282, 71] width 45 height 8
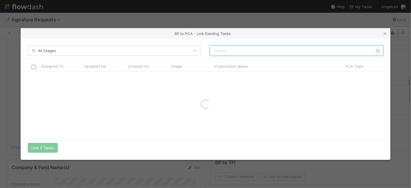
click at [226, 48] on input "text" at bounding box center [296, 51] width 173 height 10
paste input "SMBX"
type input "SMBX"
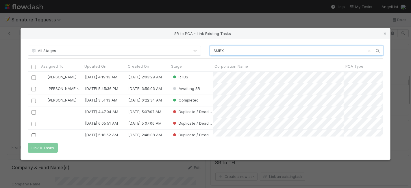
scroll to position [5, 5]
click at [33, 77] on input "checkbox" at bounding box center [33, 77] width 4 height 4
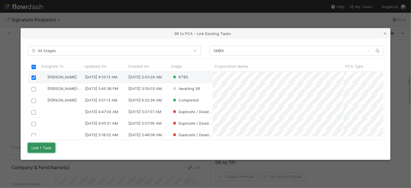
click at [50, 146] on button "Link 1 Task" at bounding box center [41, 148] width 27 height 10
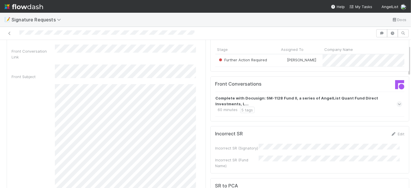
scroll to position [0, 0]
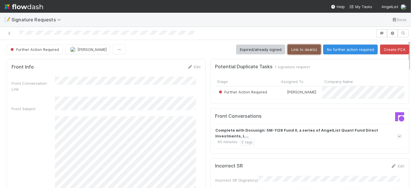
click at [299, 51] on button "Link to deal(s)" at bounding box center [303, 49] width 33 height 10
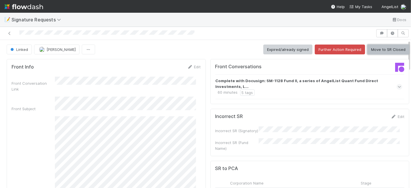
click at [384, 48] on button "Move to SR Closed" at bounding box center [388, 49] width 42 height 10
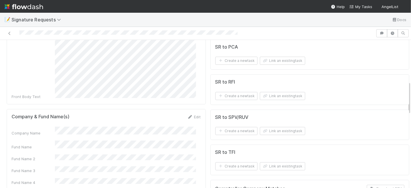
scroll to position [224, 0]
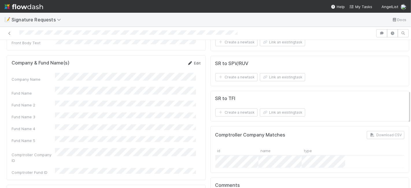
click at [189, 61] on link "Edit" at bounding box center [194, 63] width 14 height 5
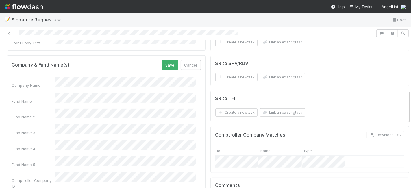
click at [39, 78] on div "Company Name Fund Name Fund Name 2 Fund Name 3 Fund Name 4 Fund Name 5 Comptrol…" at bounding box center [106, 141] width 189 height 128
click at [162, 60] on button "Save" at bounding box center [170, 65] width 16 height 10
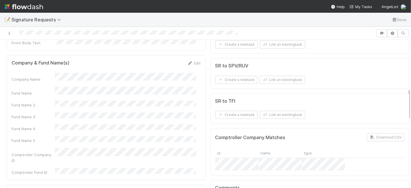
scroll to position [160, 0]
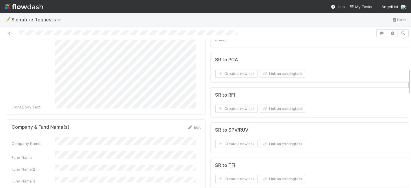
click at [284, 62] on form "SR to PCA Create a new task Link an existing task" at bounding box center [309, 67] width 189 height 21
click at [283, 70] on button "Link an existing task" at bounding box center [282, 74] width 45 height 8
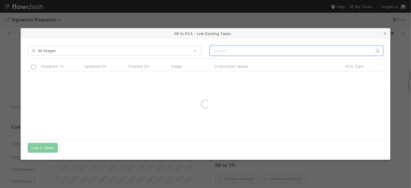
click at [248, 48] on input "text" at bounding box center [296, 51] width 173 height 10
paste input "Senslytics Corporation"
type input "Senslytics Corporation"
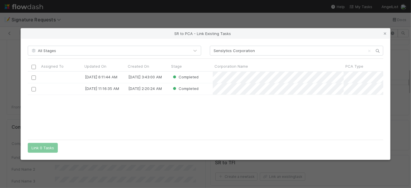
scroll to position [60, 350]
click at [165, 108] on div "1/3/25, 6:11:44 AM 8/19/23, 3:43:00 AM Completed 6/14/24, 11:16:35 AM 3/18/23, …" at bounding box center [206, 104] width 356 height 65
click at [384, 32] on icon at bounding box center [385, 34] width 6 height 4
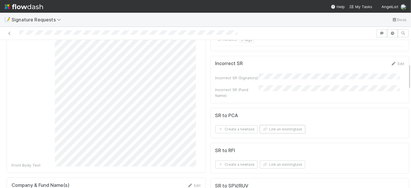
scroll to position [96, 0]
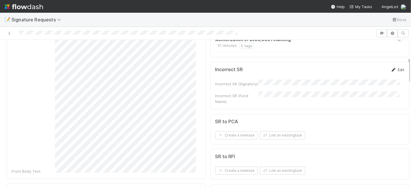
click at [391, 72] on link "Edit" at bounding box center [398, 69] width 14 height 5
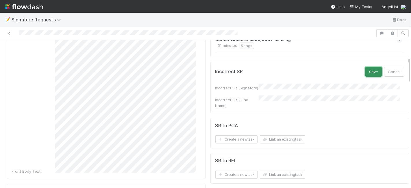
click at [365, 75] on button "Save" at bounding box center [373, 72] width 16 height 10
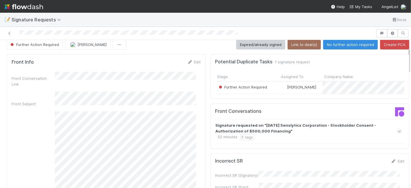
scroll to position [0, 0]
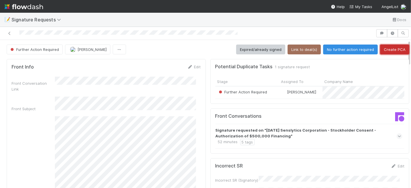
click at [386, 48] on button "Create PCA" at bounding box center [394, 49] width 29 height 10
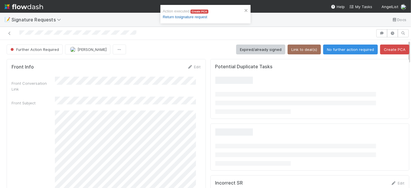
click at [189, 17] on link "Return to signature request" at bounding box center [185, 17] width 44 height 4
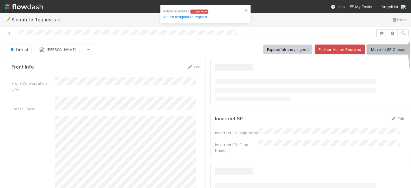
click at [382, 48] on button "Move to SR Closed" at bounding box center [388, 49] width 42 height 10
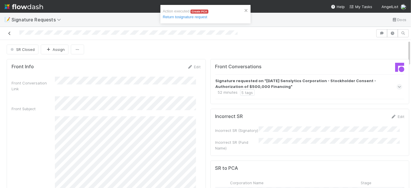
click at [10, 34] on icon at bounding box center [10, 33] width 6 height 4
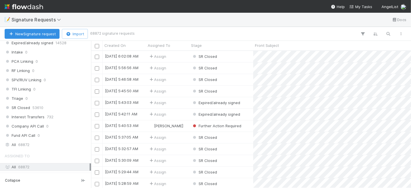
scroll to position [118, 0]
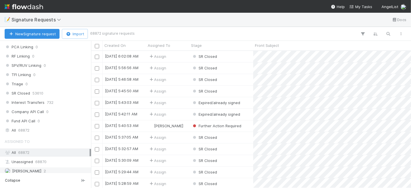
click at [39, 168] on span "[PERSON_NAME]" at bounding box center [26, 170] width 29 height 5
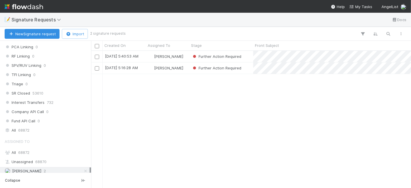
scroll to position [132, 315]
drag, startPoint x: 185, startPoint y: 103, endPoint x: 226, endPoint y: 84, distance: 44.3
click at [186, 103] on div "8/14/25, 5:40:53 AM Karen Jane Salcedo Further Action Required 1 0 0 1 8/14/25,…" at bounding box center [251, 119] width 320 height 137
click at [249, 56] on div "Further Action Required" at bounding box center [221, 56] width 64 height 11
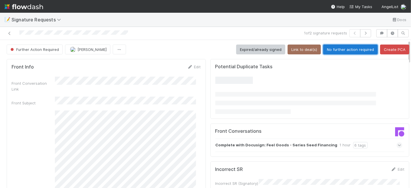
click at [332, 51] on button "No further action required" at bounding box center [350, 49] width 55 height 10
click at [340, 49] on button "No further action required" at bounding box center [350, 49] width 55 height 10
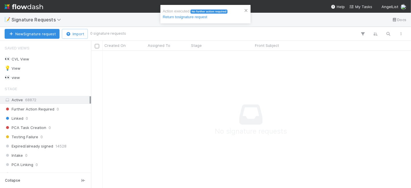
scroll to position [5, 5]
drag, startPoint x: 174, startPoint y: 86, endPoint x: 49, endPoint y: 115, distance: 127.8
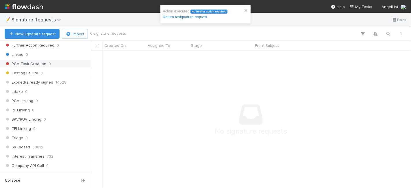
scroll to position [109, 0]
